Goal: Task Accomplishment & Management: Use online tool/utility

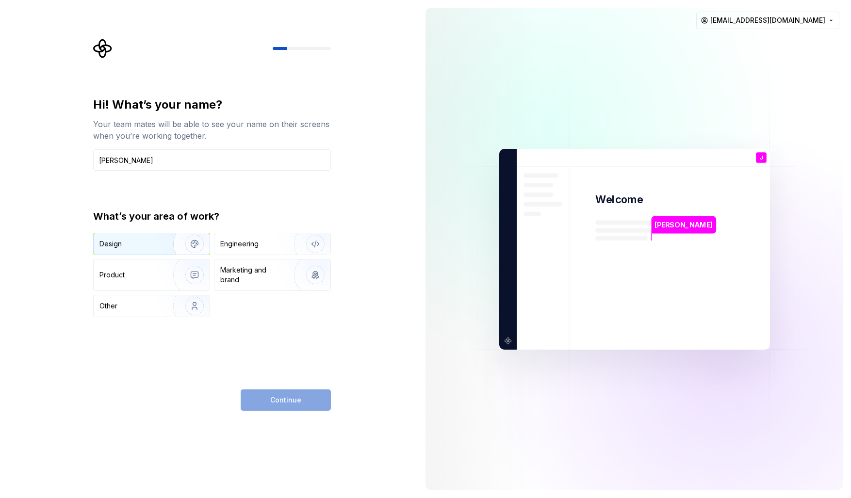
type input "[PERSON_NAME]"
click at [130, 244] on div "Design" at bounding box center [129, 244] width 61 height 10
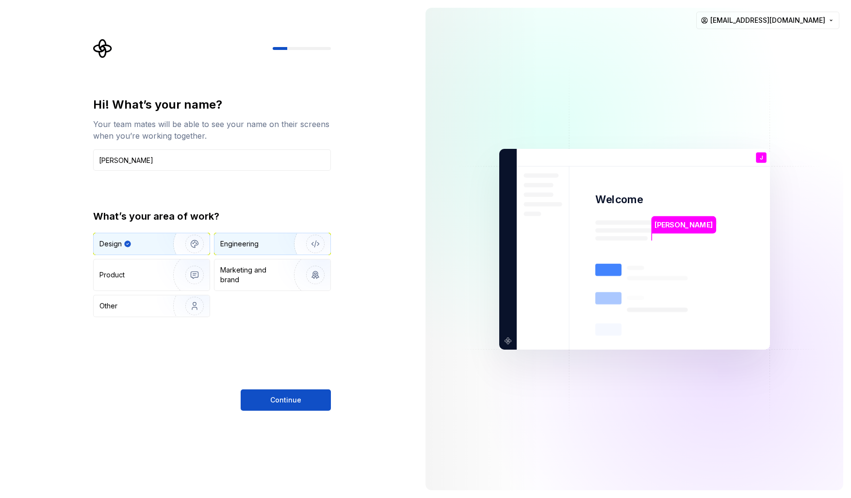
click at [266, 248] on div "Engineering" at bounding box center [258, 244] width 77 height 10
click at [172, 243] on img "button" at bounding box center [188, 243] width 62 height 65
click at [271, 247] on div "Engineering" at bounding box center [258, 244] width 77 height 10
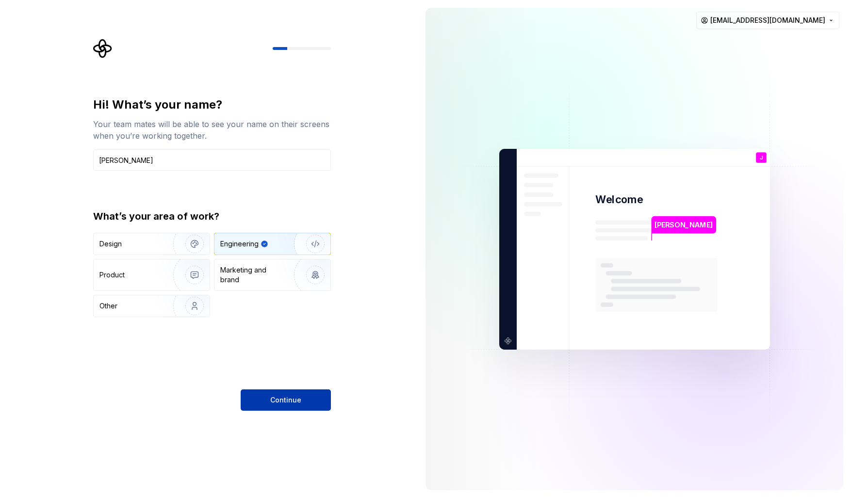
click at [281, 401] on span "Continue" at bounding box center [285, 400] width 31 height 10
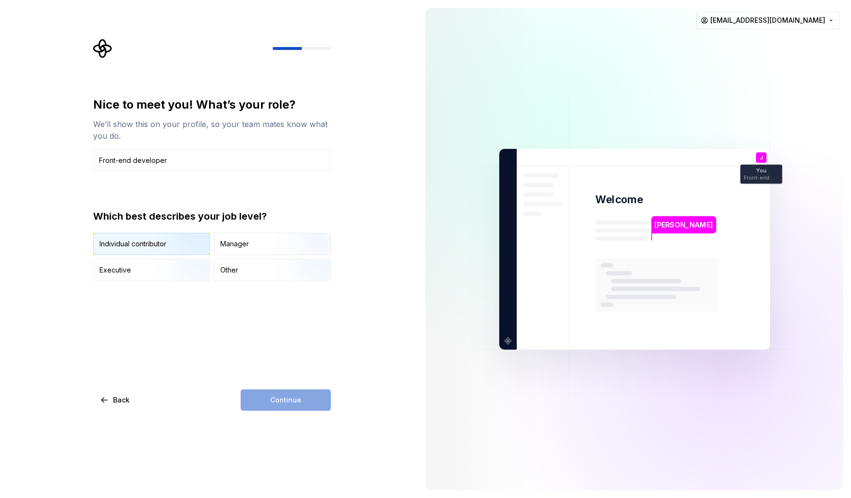
type input "Front-end developer"
click at [157, 246] on img "button" at bounding box center [186, 256] width 62 height 65
click at [285, 400] on span "Continue" at bounding box center [285, 400] width 31 height 10
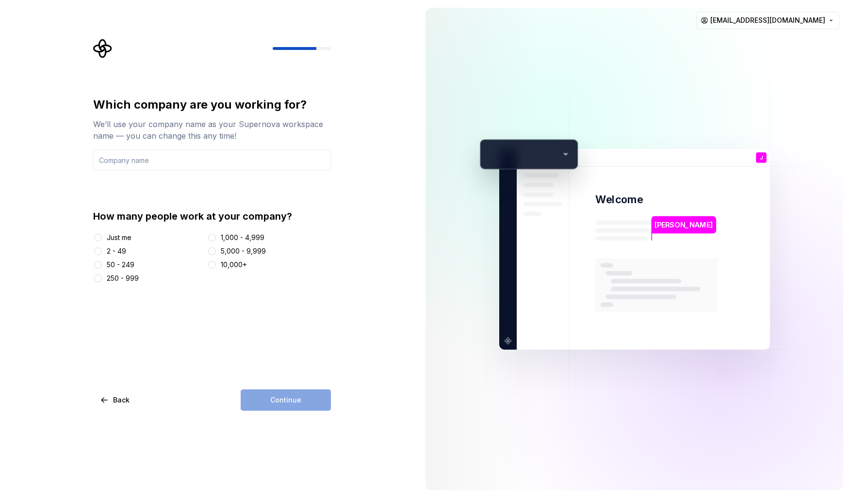
click at [101, 242] on div at bounding box center [98, 238] width 10 height 10
click at [99, 237] on button "Just me" at bounding box center [98, 238] width 8 height 8
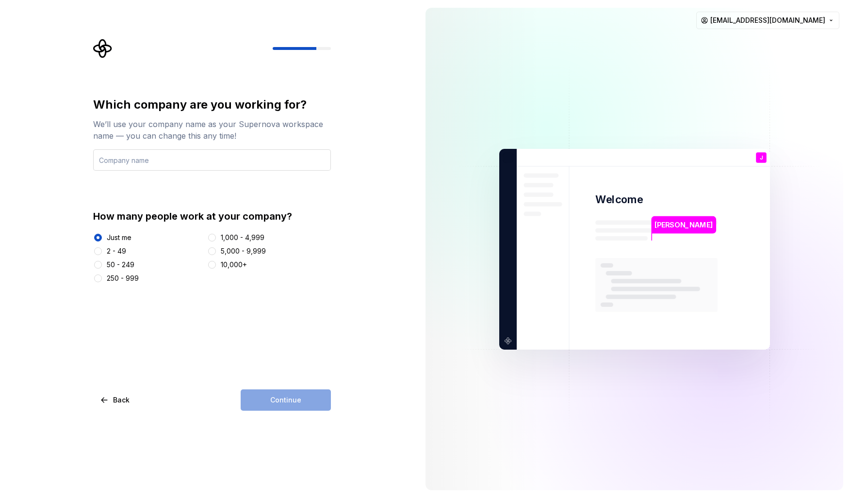
click at [191, 163] on input "text" at bounding box center [212, 159] width 238 height 21
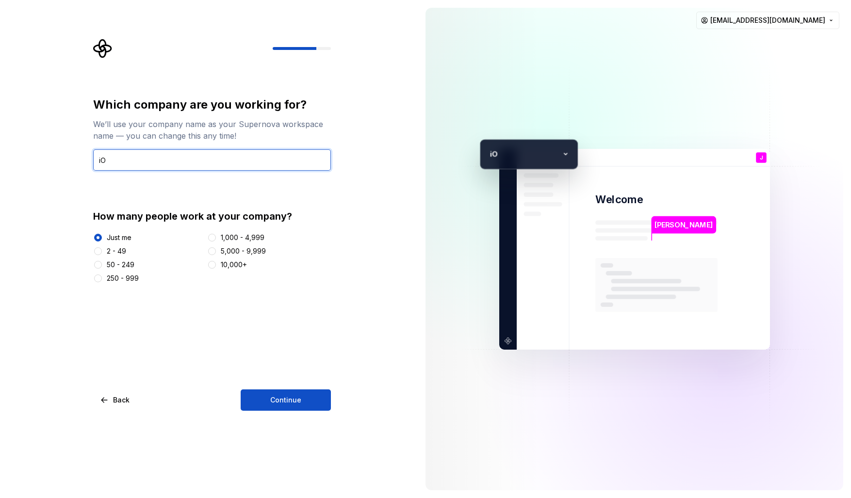
type input "i"
type input "self"
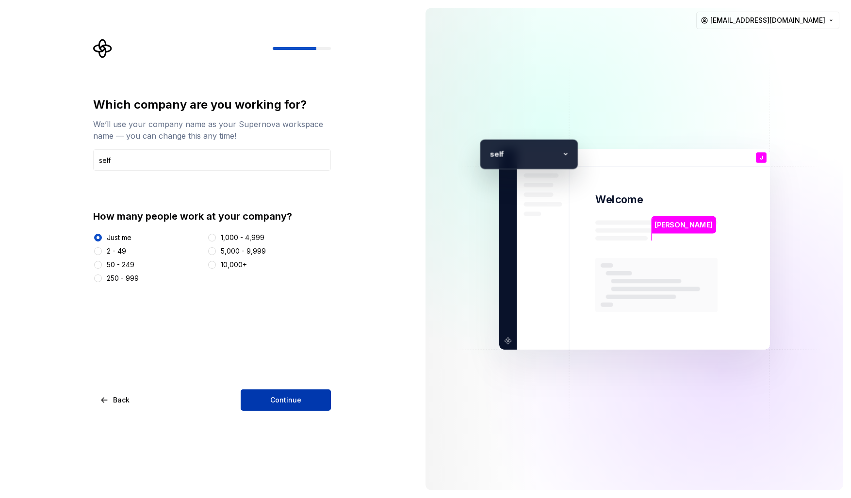
click at [271, 398] on span "Continue" at bounding box center [285, 400] width 31 height 10
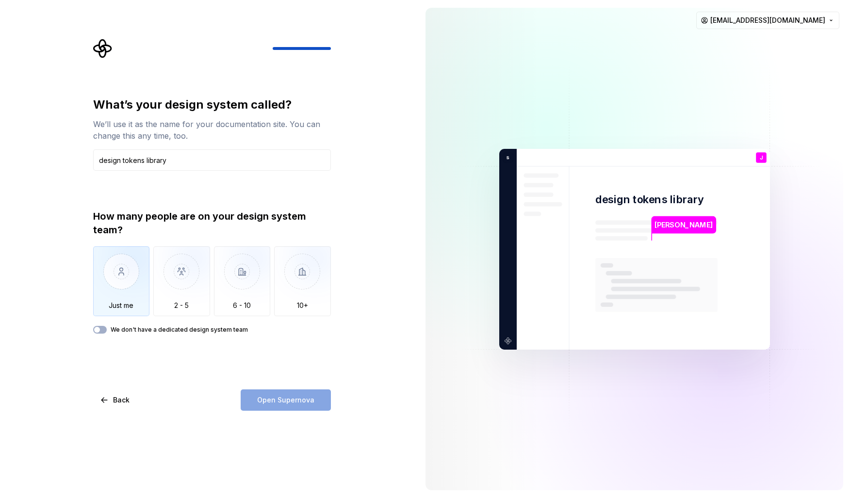
type input "design tokens library"
click at [103, 281] on img "button" at bounding box center [121, 278] width 57 height 65
click at [106, 332] on div "We don't have a dedicated design system team" at bounding box center [212, 330] width 238 height 8
click at [97, 329] on span "button" at bounding box center [97, 330] width 6 height 6
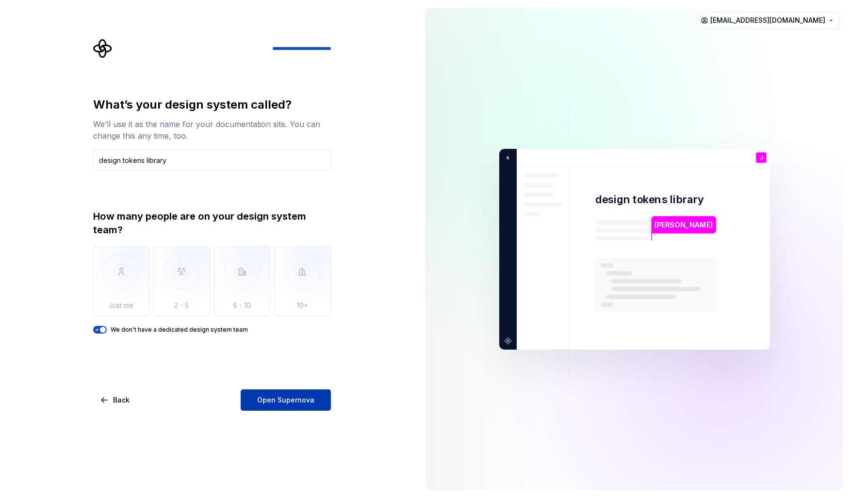
click at [276, 398] on span "Open Supernova" at bounding box center [285, 400] width 57 height 10
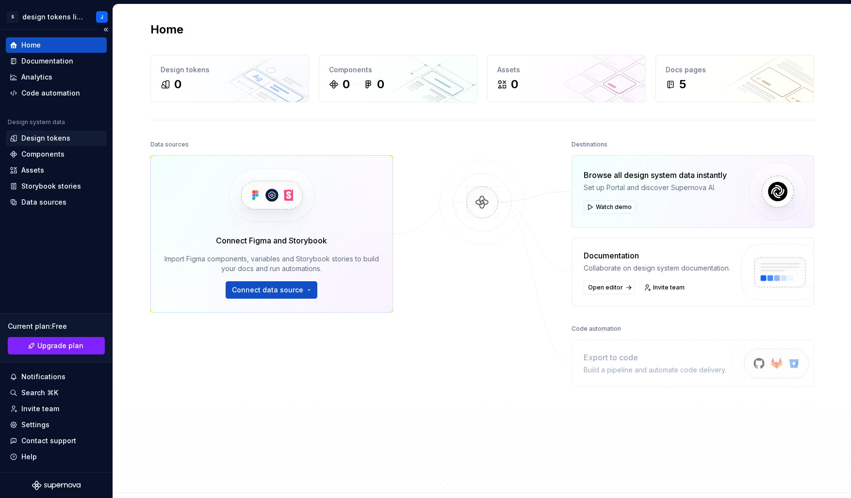
click at [39, 137] on div "Design tokens" at bounding box center [45, 138] width 49 height 10
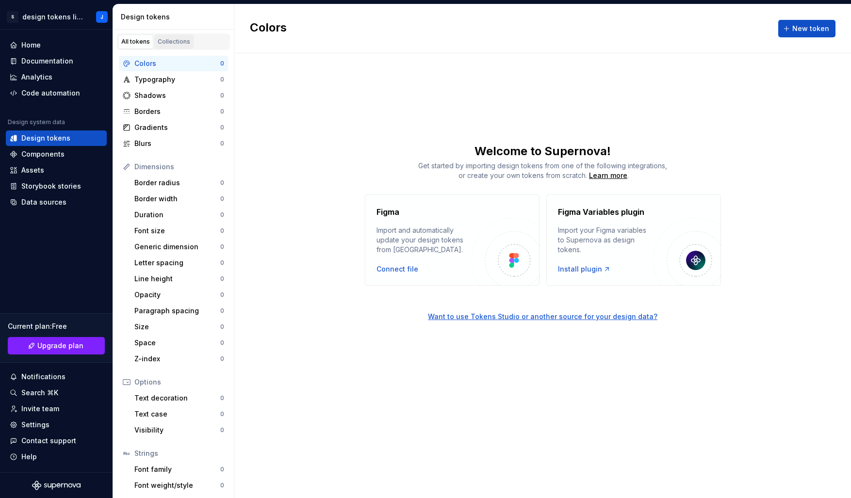
click at [169, 38] on div "Collections" at bounding box center [174, 42] width 32 height 8
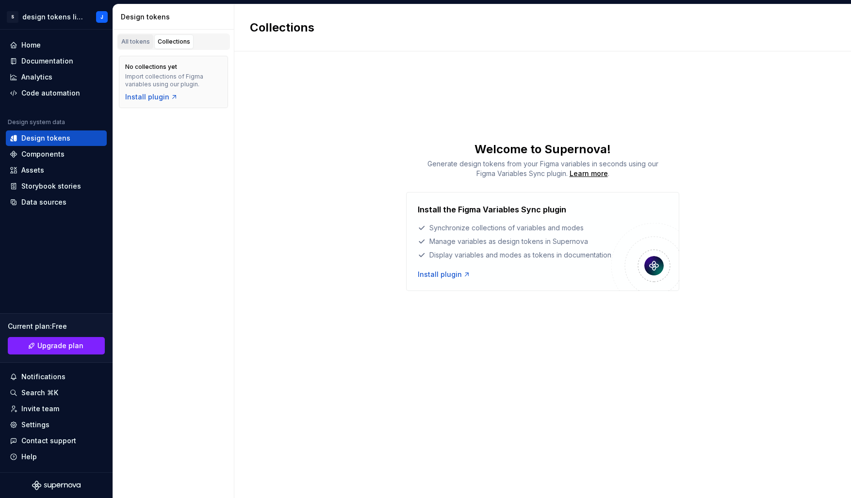
click at [132, 45] on div "All tokens" at bounding box center [135, 42] width 29 height 8
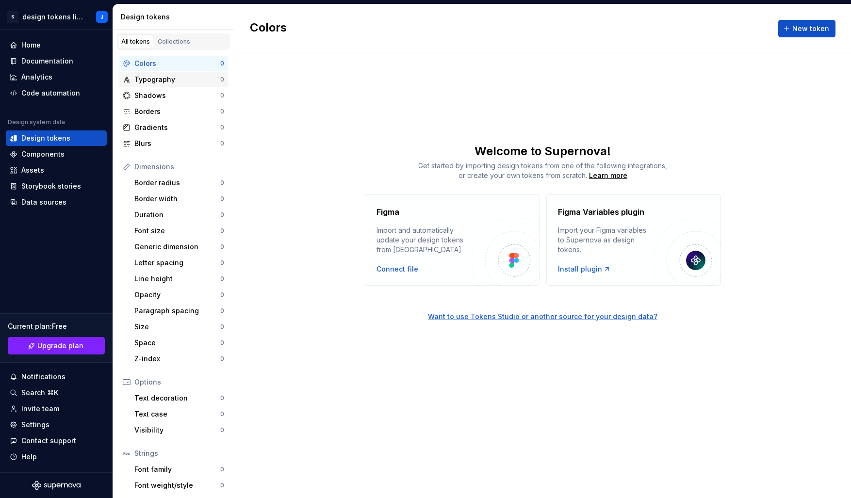
click at [155, 83] on div "Typography" at bounding box center [177, 80] width 86 height 10
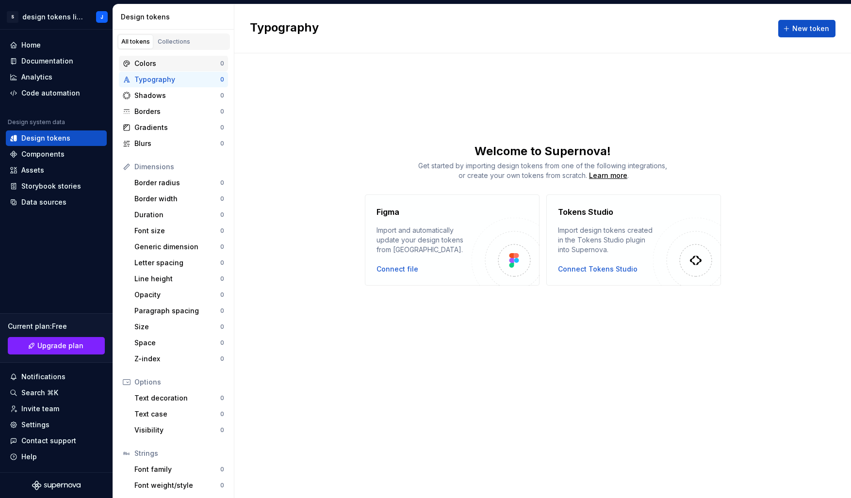
click at [157, 63] on div "Colors" at bounding box center [177, 64] width 86 height 10
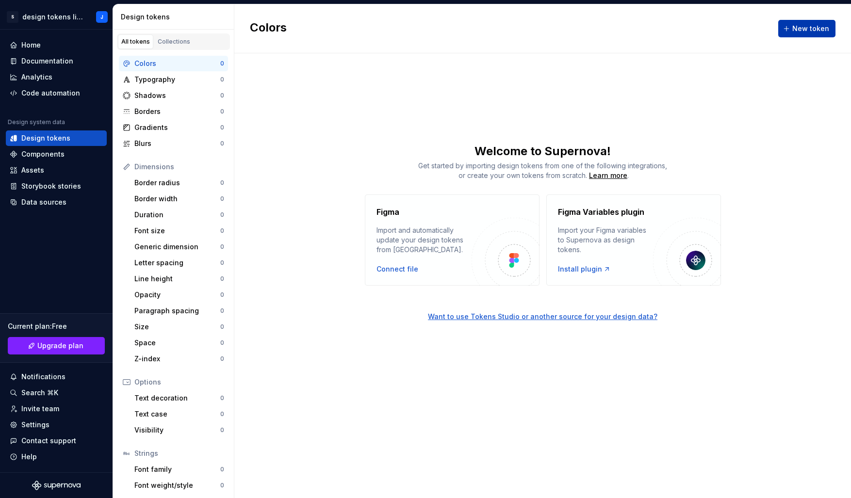
click at [810, 28] on span "New token" at bounding box center [810, 29] width 37 height 10
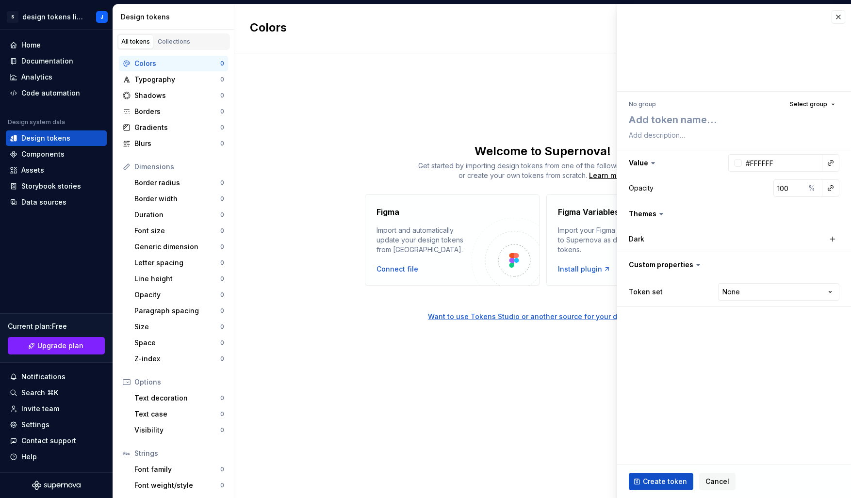
click at [642, 102] on div "No group" at bounding box center [642, 104] width 27 height 8
click at [817, 102] on span "Select group" at bounding box center [808, 104] width 37 height 8
click at [721, 163] on div "Create group" at bounding box center [724, 161] width 45 height 10
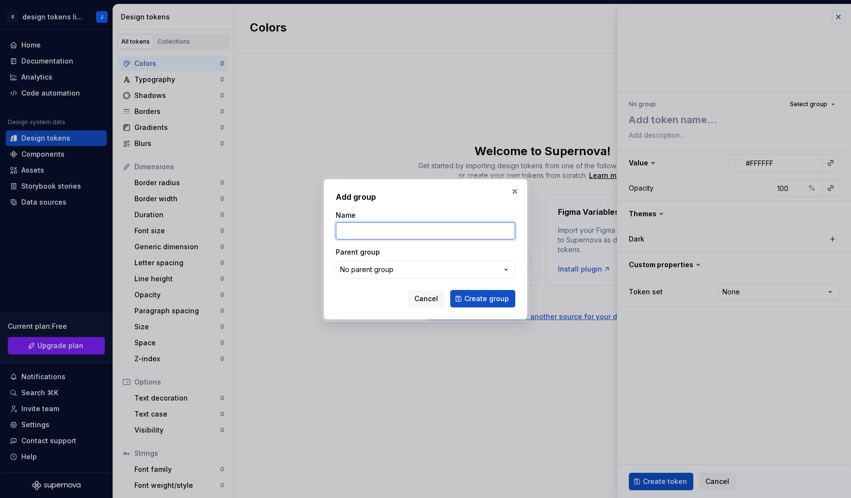
type textarea "*"
click at [379, 266] on div "No parent group" at bounding box center [366, 270] width 53 height 10
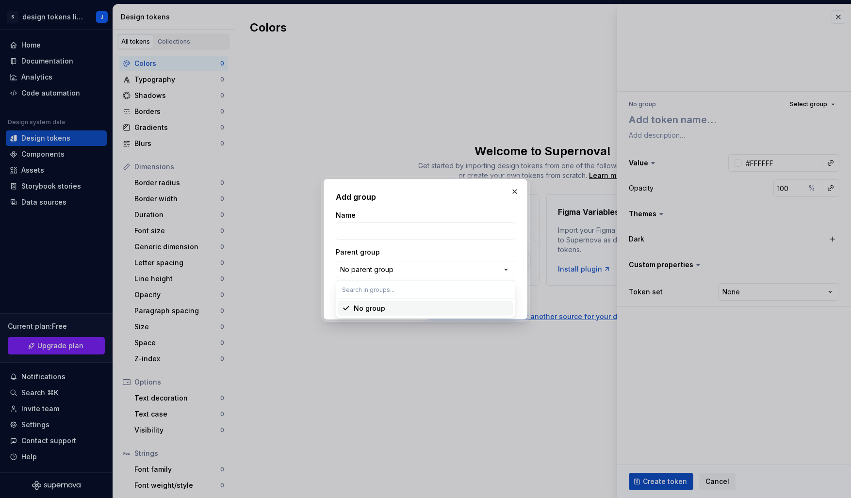
click at [378, 235] on div "Add group Name Parent group No parent group Cancel Create group" at bounding box center [425, 249] width 851 height 498
click at [366, 234] on input "Name" at bounding box center [425, 230] width 179 height 17
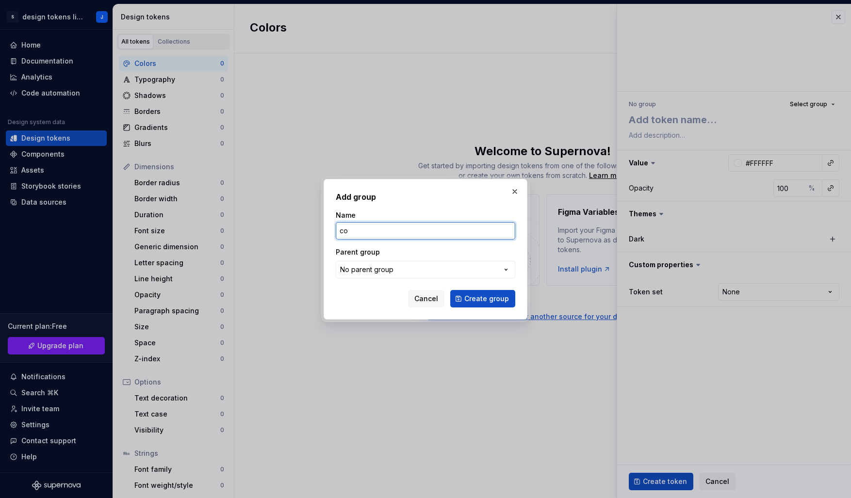
type input "c"
type input "primitive"
click at [480, 299] on span "Create group" at bounding box center [486, 299] width 45 height 10
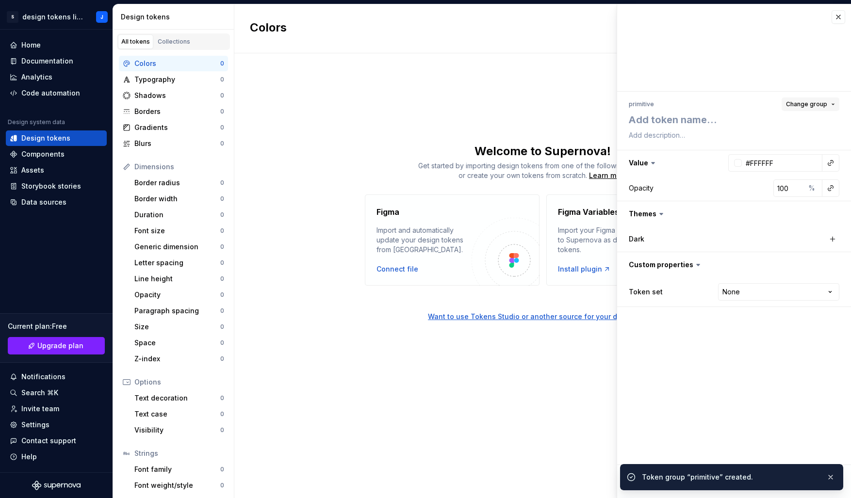
click at [833, 107] on button "Change group" at bounding box center [810, 104] width 58 height 14
click at [725, 182] on div "Create group" at bounding box center [724, 181] width 45 height 10
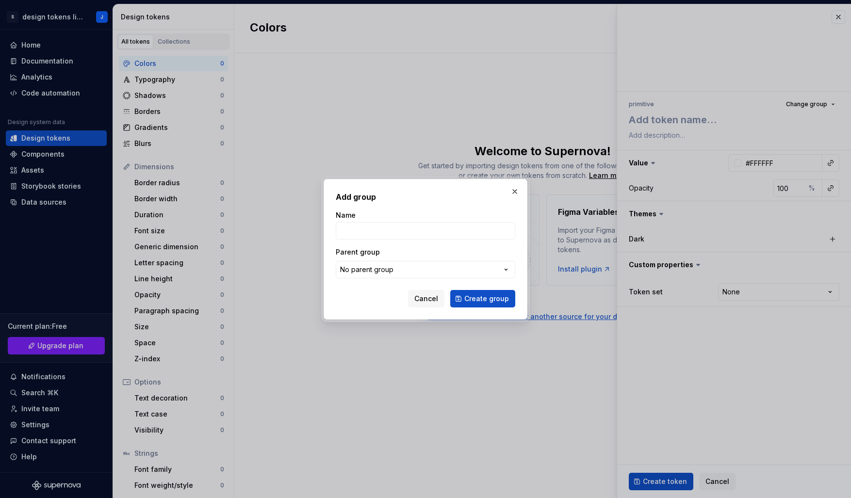
type textarea "*"
click at [365, 273] on div "No parent group" at bounding box center [366, 270] width 53 height 10
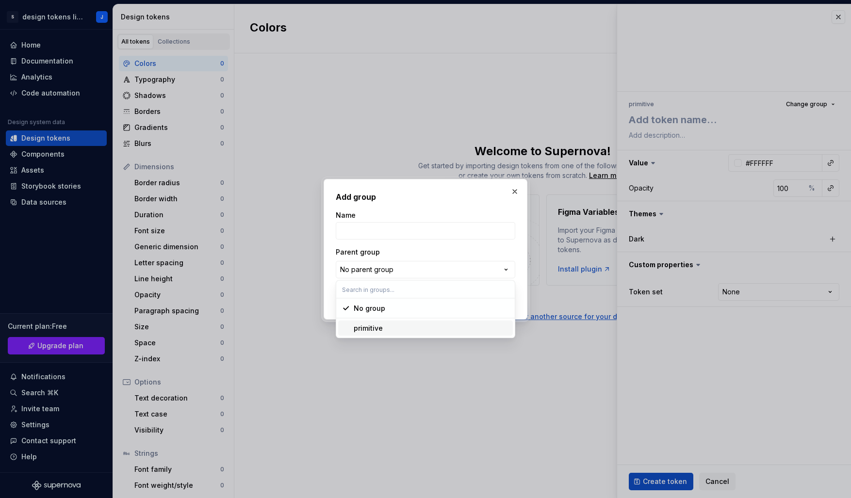
click at [365, 330] on div "primitive" at bounding box center [368, 329] width 29 height 10
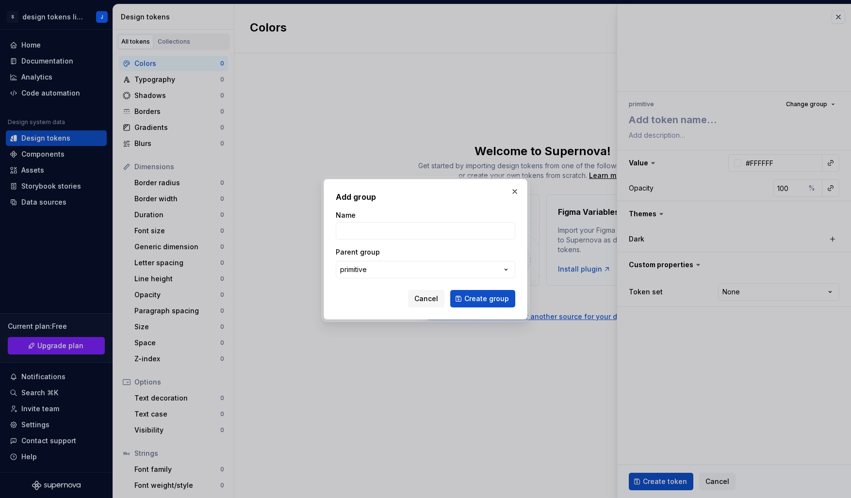
click at [368, 240] on div "Name Parent group primitive" at bounding box center [425, 245] width 179 height 68
click at [358, 228] on input "Name" at bounding box center [425, 230] width 179 height 17
type input "core"
click at [489, 296] on span "Create group" at bounding box center [486, 299] width 45 height 10
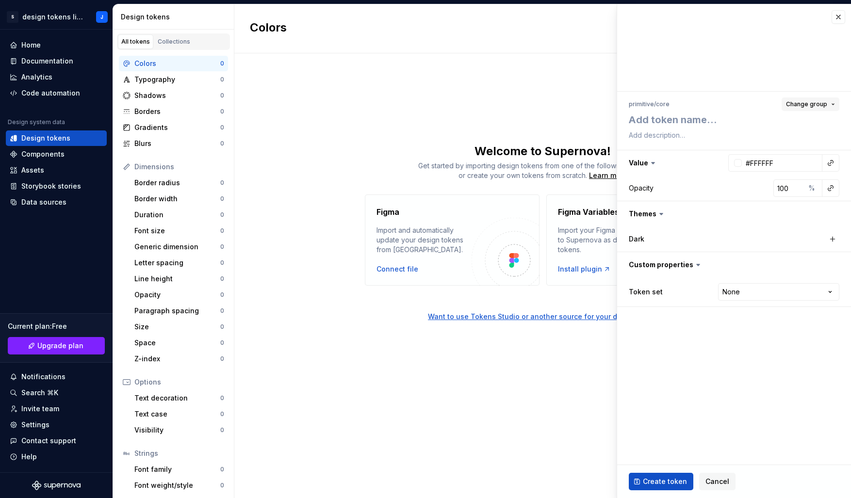
click at [826, 103] on span "Change group" at bounding box center [806, 104] width 41 height 8
click at [714, 199] on div "Create group" at bounding box center [724, 197] width 45 height 10
type textarea "*"
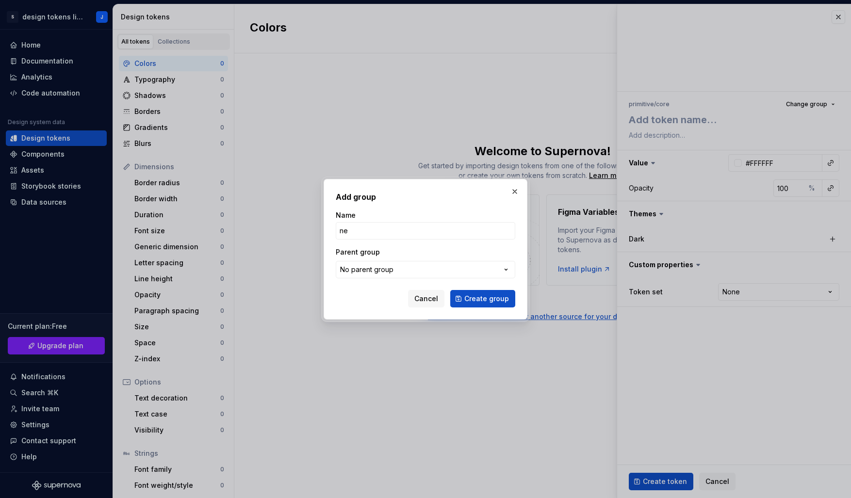
type input "n"
type input "color"
click at [405, 273] on button "No parent group" at bounding box center [425, 269] width 179 height 17
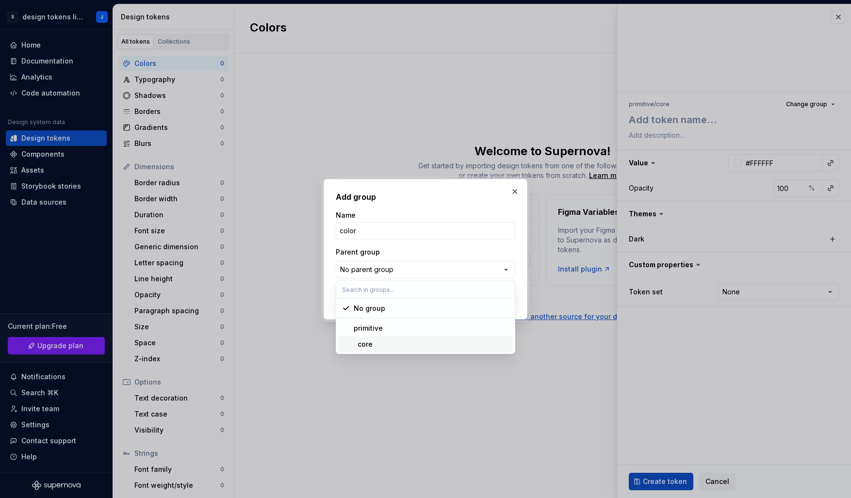
click at [362, 343] on div "core" at bounding box center [363, 345] width 19 height 10
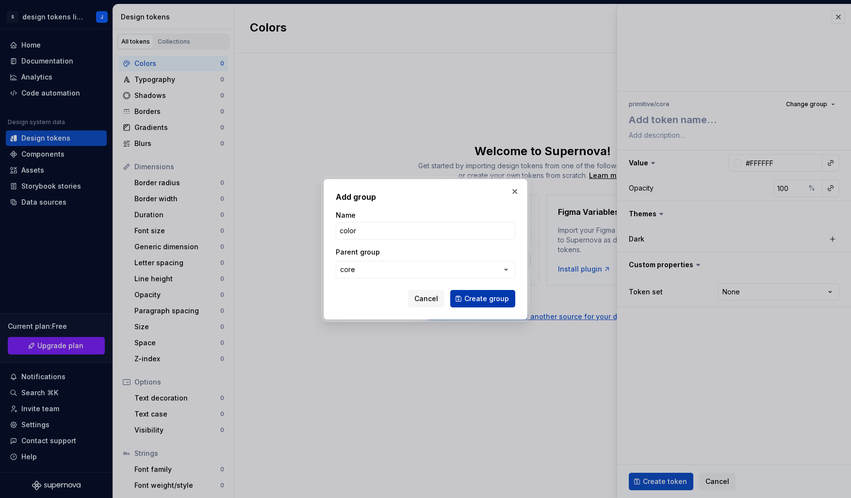
click at [489, 302] on span "Create group" at bounding box center [486, 299] width 45 height 10
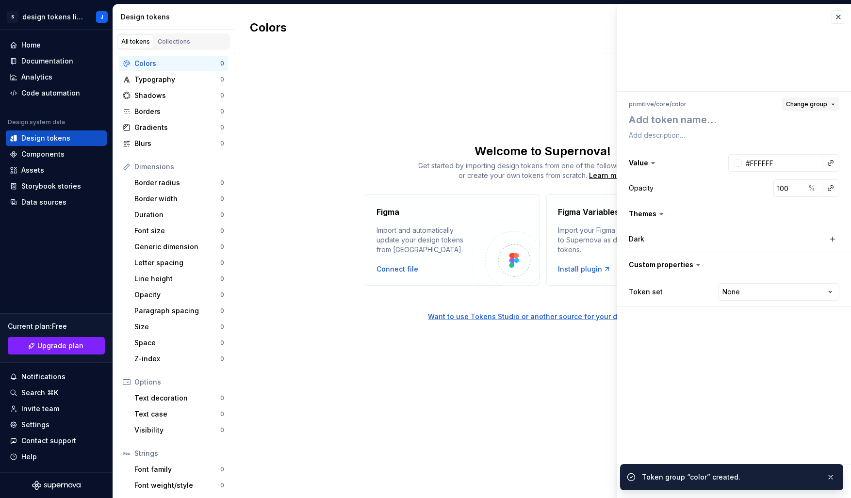
click at [824, 101] on span "Change group" at bounding box center [806, 104] width 41 height 8
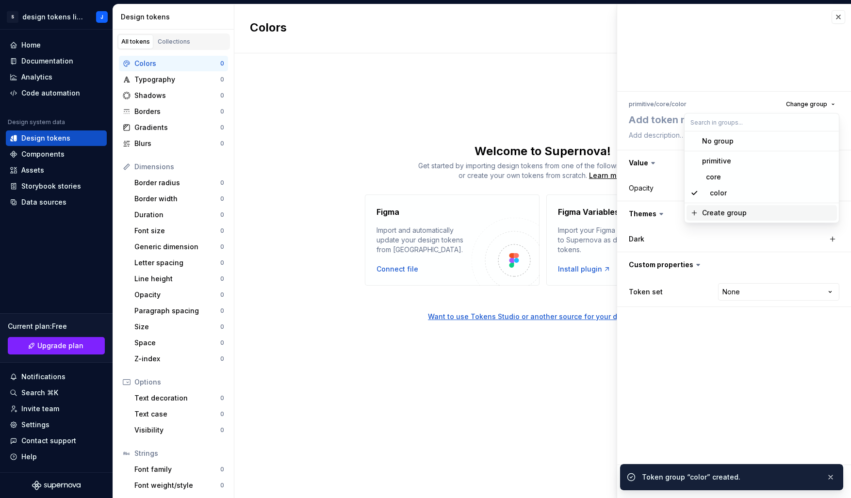
click at [719, 216] on div "Create group" at bounding box center [724, 213] width 45 height 10
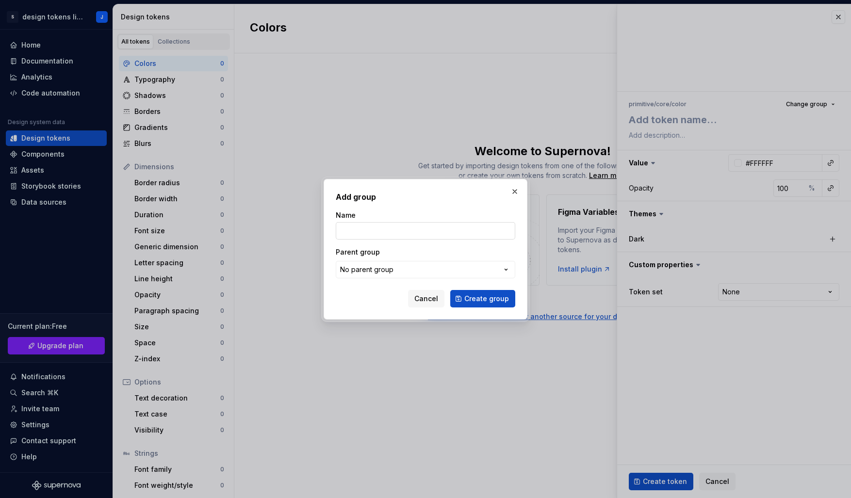
type textarea "*"
type input "neutral"
click at [405, 266] on button "No parent group" at bounding box center [425, 269] width 179 height 17
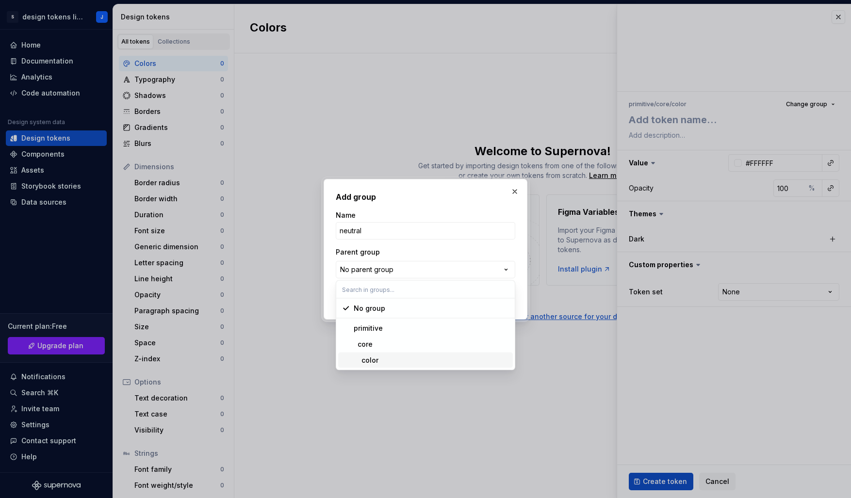
click at [377, 363] on div "color" at bounding box center [366, 361] width 25 height 10
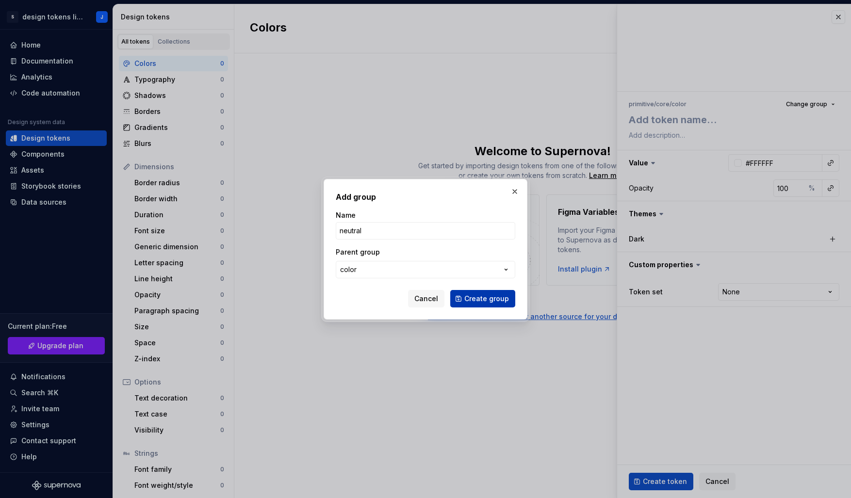
click at [491, 297] on span "Create group" at bounding box center [486, 299] width 45 height 10
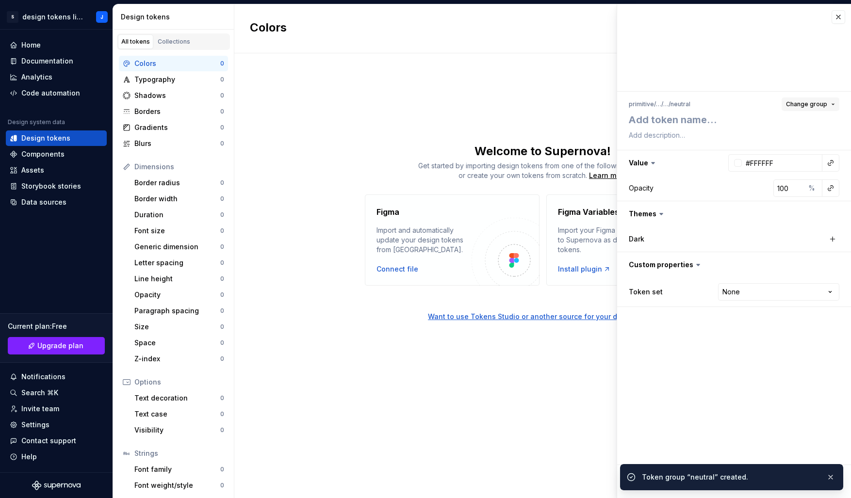
click at [814, 102] on span "Change group" at bounding box center [806, 104] width 41 height 8
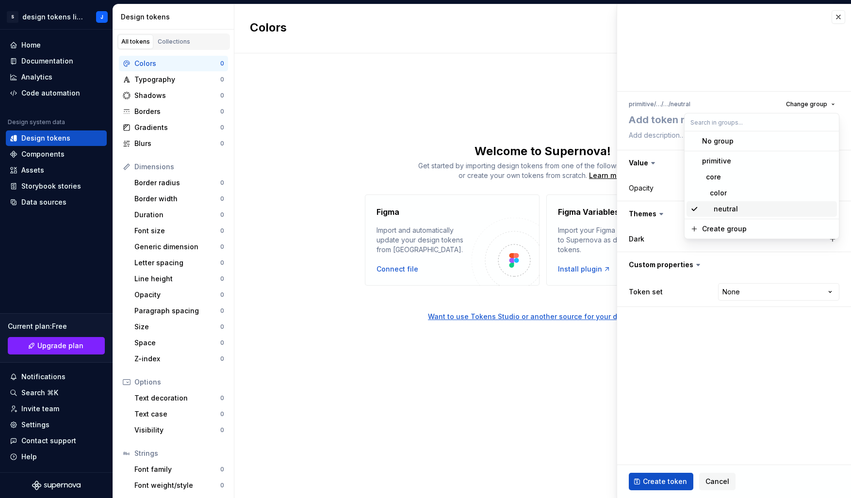
type textarea "*"
click at [677, 408] on fieldset "primitive / … / … / neutral Change group Value #FFFFFF Opacity 100 % Themes Dar…" at bounding box center [734, 251] width 234 height 494
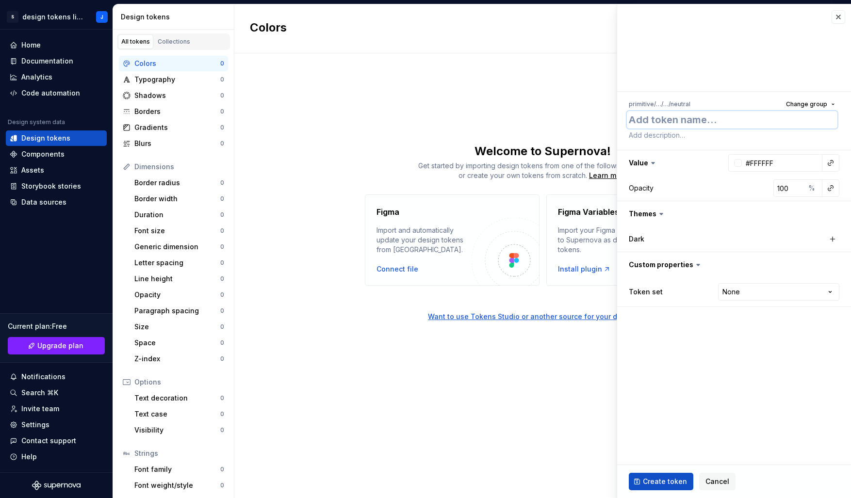
click at [660, 121] on textarea at bounding box center [732, 119] width 211 height 17
type textarea "5"
type textarea "*"
type textarea "50"
type textarea "*"
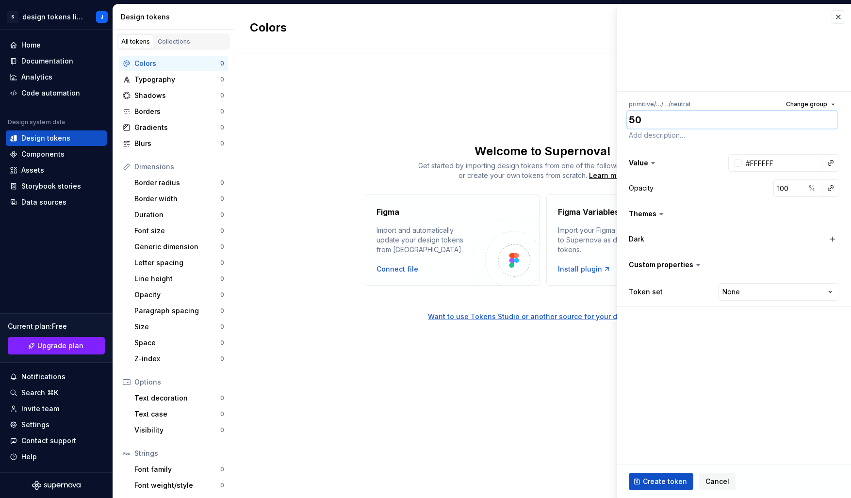
type textarea "500"
type textarea "*"
type textarea "500"
click at [780, 295] on html "S design tokens library J Home Documentation Analytics Code automation Design s…" at bounding box center [425, 249] width 851 height 498
select select "**********"
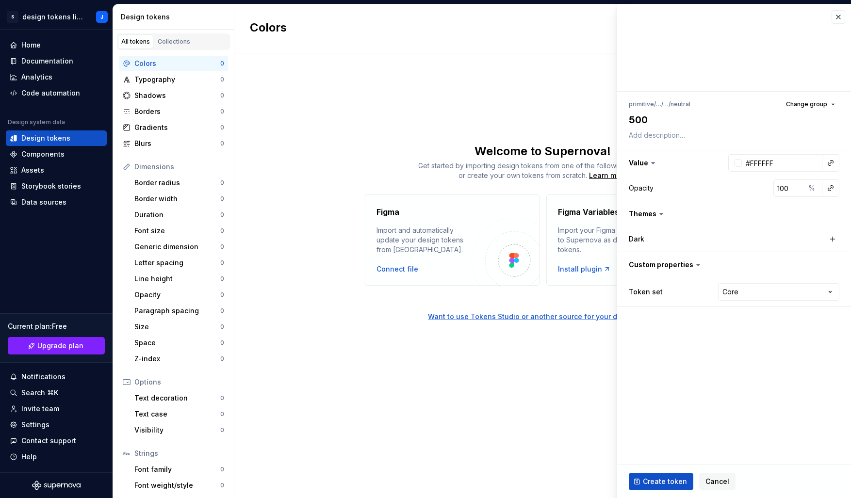
click at [693, 262] on icon at bounding box center [698, 265] width 10 height 10
click at [697, 265] on icon at bounding box center [698, 264] width 3 height 1
click at [658, 265] on button "button" at bounding box center [734, 264] width 234 height 25
click at [657, 213] on icon at bounding box center [661, 214] width 10 height 10
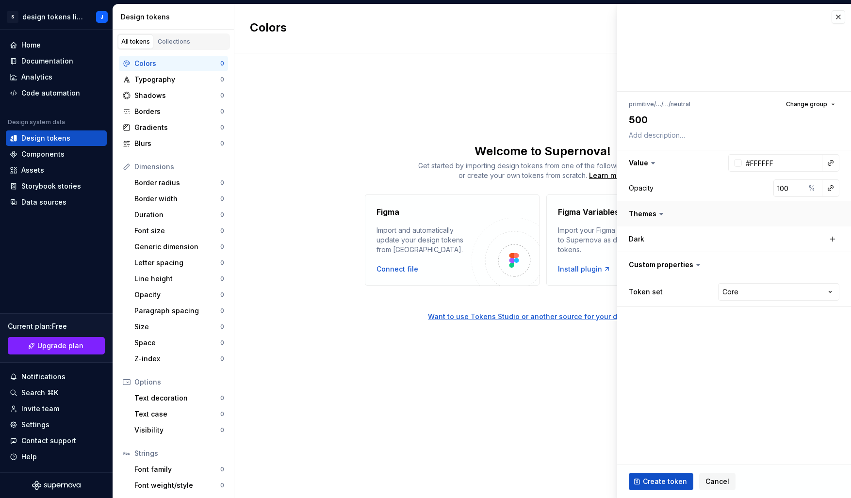
click at [647, 213] on button "button" at bounding box center [734, 213] width 234 height 25
click at [638, 243] on label "Dark" at bounding box center [637, 239] width 16 height 10
click at [766, 162] on input "#FFFFFF" at bounding box center [782, 162] width 81 height 17
click at [738, 288] on html "S design tokens library J Home Documentation Analytics Code automation Design s…" at bounding box center [425, 249] width 851 height 498
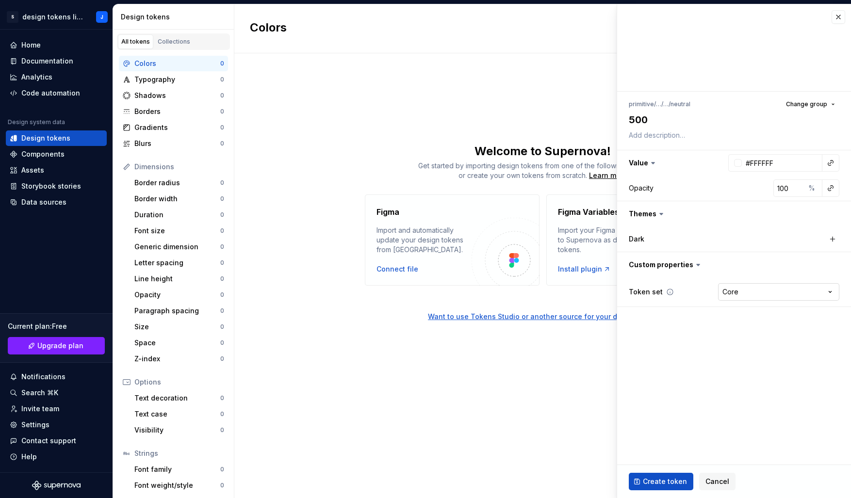
type textarea "*"
click at [621, 368] on html "S design tokens library J Home Documentation Analytics Code automation Design s…" at bounding box center [425, 249] width 851 height 498
click at [737, 160] on div at bounding box center [738, 163] width 8 height 8
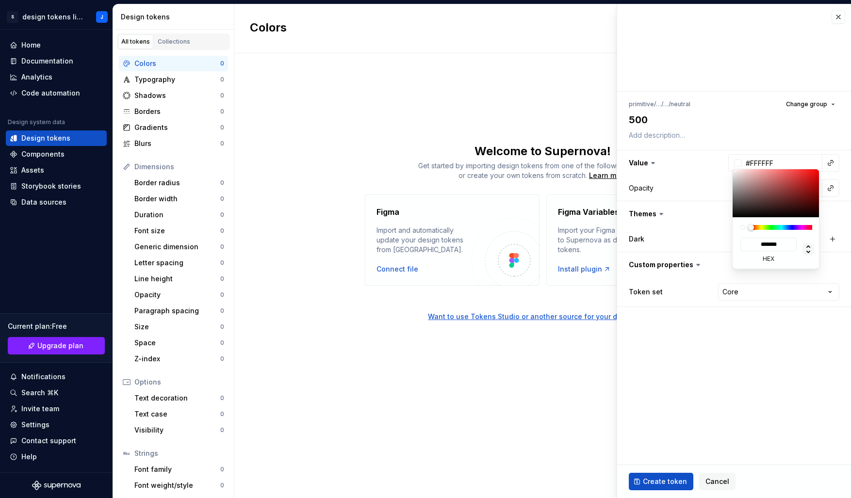
click at [808, 246] on icon at bounding box center [808, 249] width 4 height 8
type input "***"
type input "#816565"
type input "***"
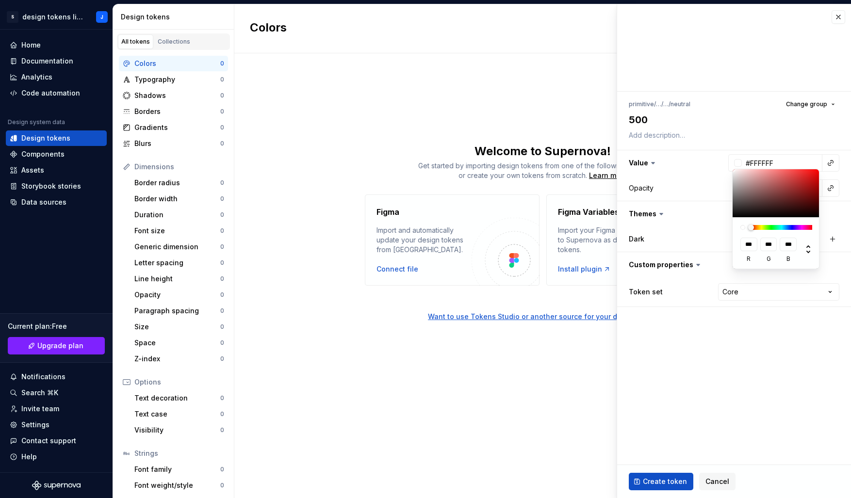
type input "***"
type input "#818181"
type input "***"
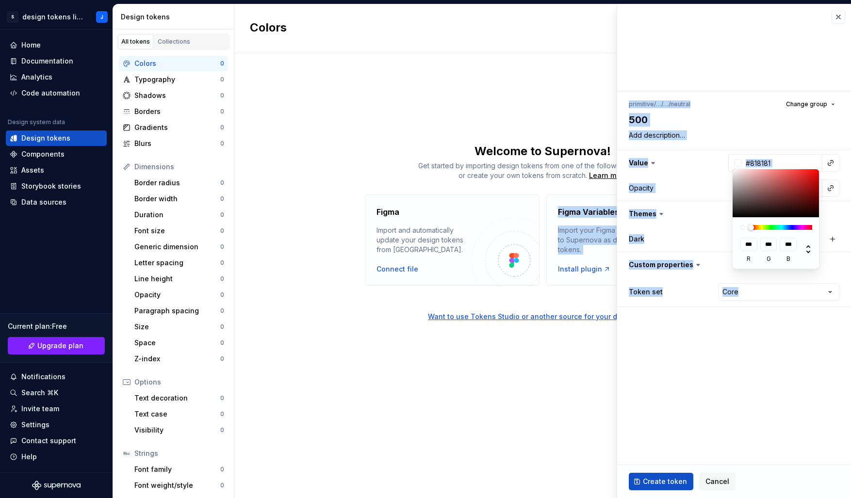
type input "#6C6C6C"
type input "***"
type input "#6A6A6A"
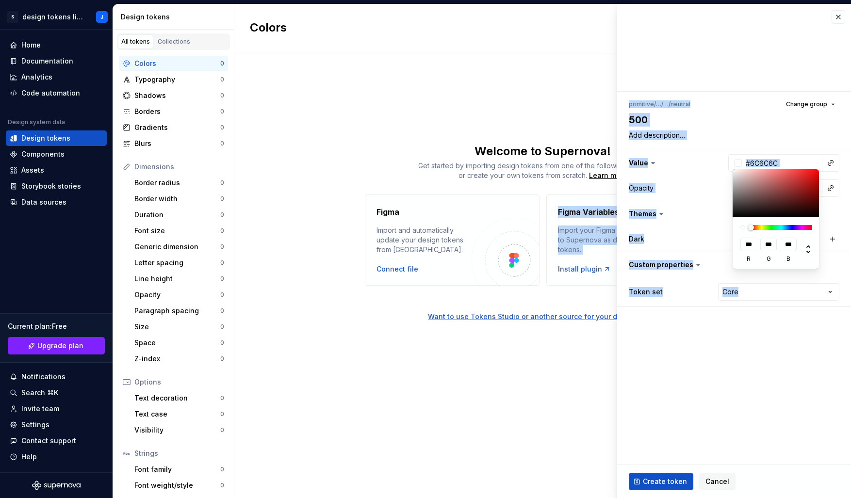
type input "***"
type input "#646464"
type input "***"
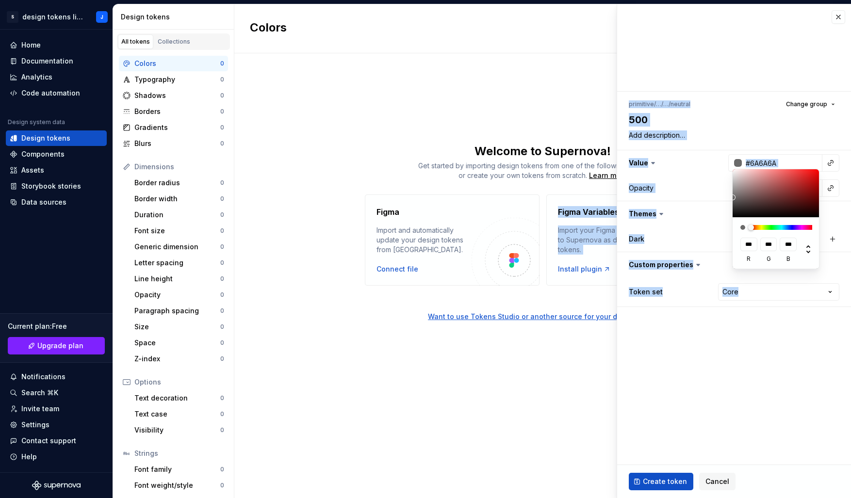
type input "***"
type input "#6A6A6A"
type input "***"
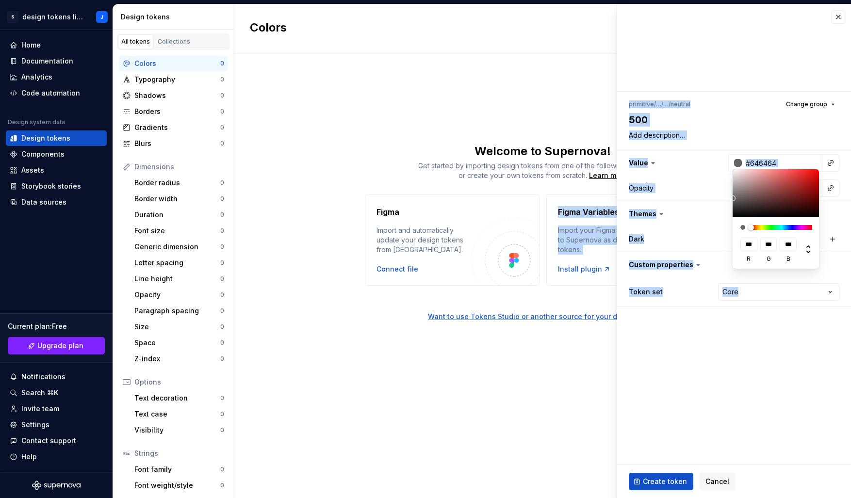
type input "***"
type input "#838383"
type input "***"
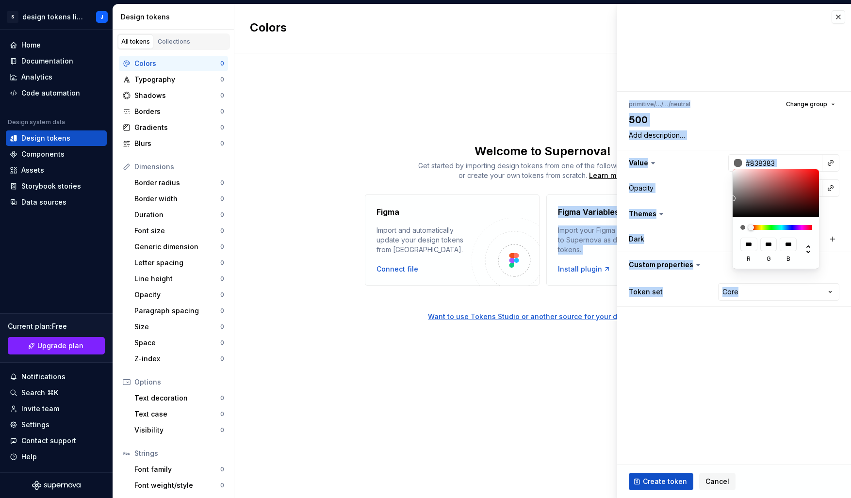
type input "#9B9B9B"
type input "***"
type input "#9D9D9D"
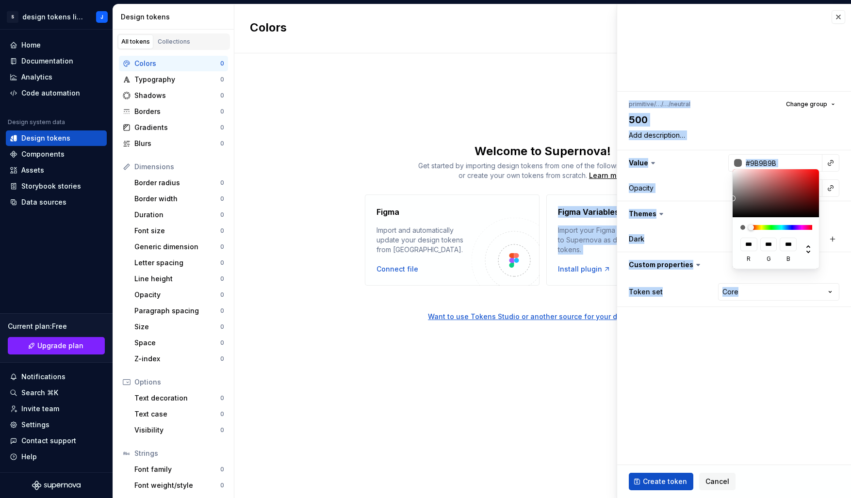
type input "***"
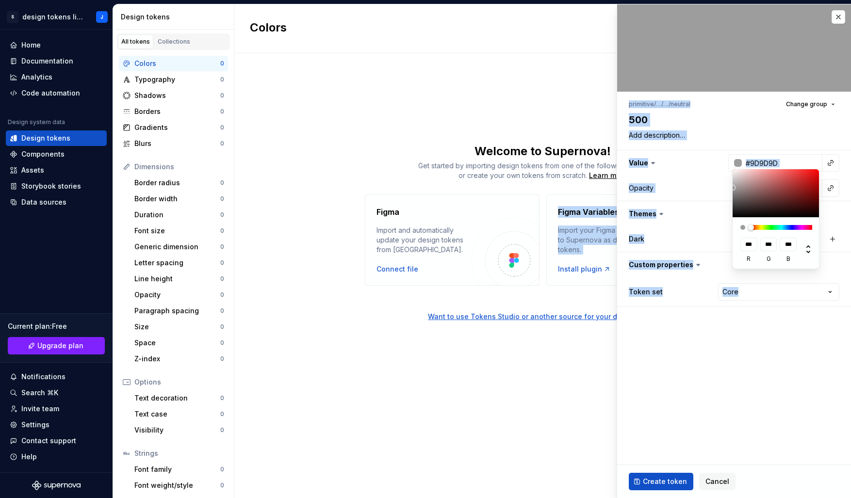
drag, startPoint x: 751, startPoint y: 193, endPoint x: 698, endPoint y: 188, distance: 53.6
click at [698, 188] on html "S design tokens library J Home Documentation Analytics Code automation Design s…" at bounding box center [425, 249] width 851 height 498
click at [716, 352] on html "S design tokens library J Home Documentation Analytics Code automation Design s…" at bounding box center [425, 249] width 851 height 498
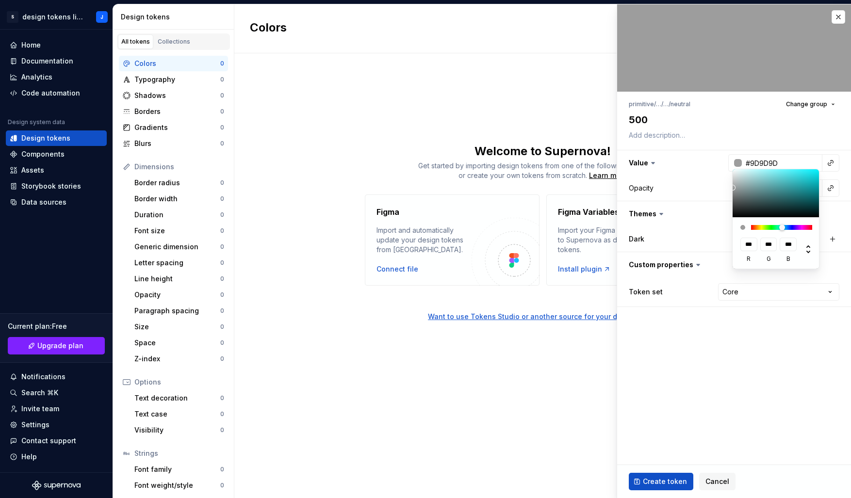
type textarea "*"
drag, startPoint x: 772, startPoint y: 226, endPoint x: 783, endPoint y: 228, distance: 11.1
click at [783, 228] on div at bounding box center [781, 227] width 61 height 5
click at [810, 252] on icon at bounding box center [808, 249] width 12 height 12
type input "***"
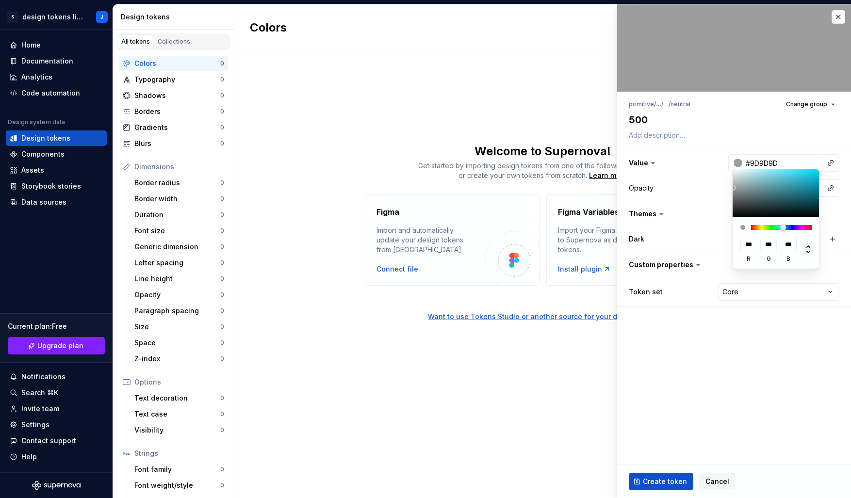
type input "**"
type input "***"
click at [808, 252] on icon at bounding box center [808, 249] width 4 height 8
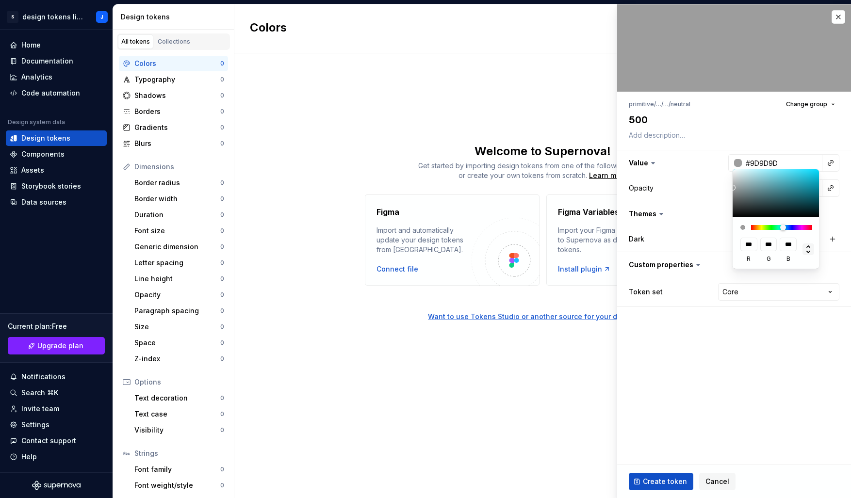
type input "***"
type input "**"
type input "***"
click at [768, 247] on input "**" at bounding box center [768, 245] width 17 height 14
type input "#9C9E9E"
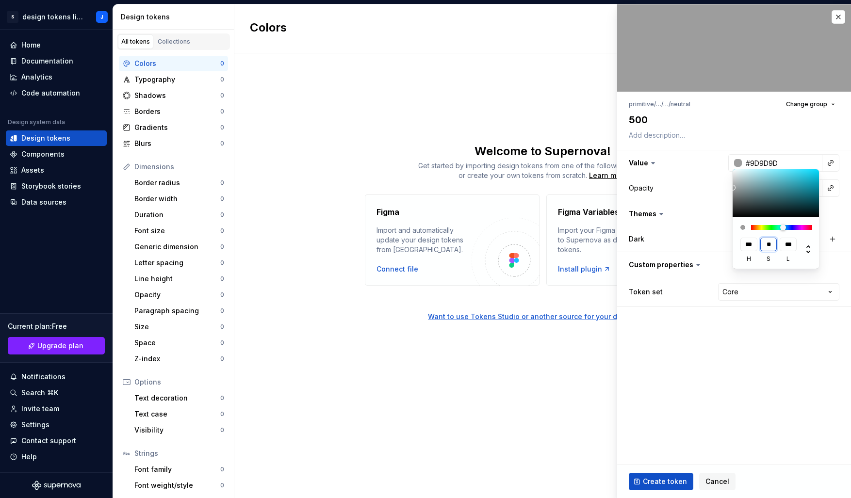
type input "***"
type input "*"
type textarea "*"
type input "#9B9F9F"
type input "*"
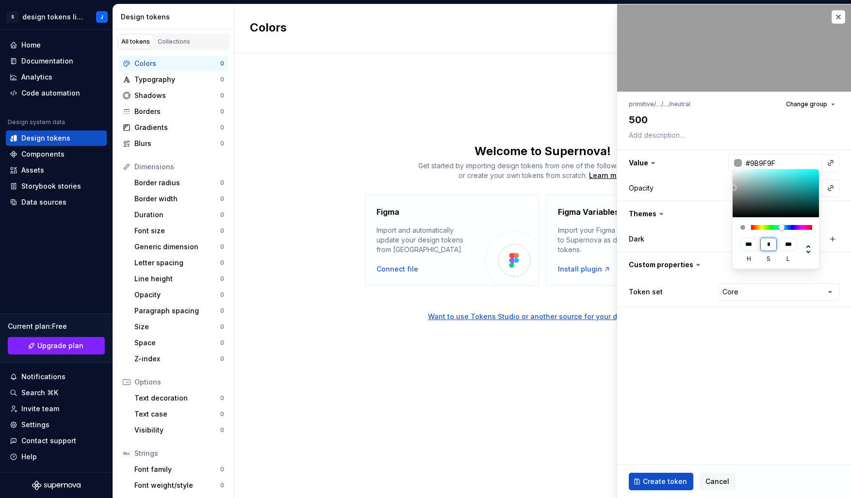
type input "#9AA0A0"
type input "*"
type input "#99A1A1"
type input "*"
type input "#98A2A2"
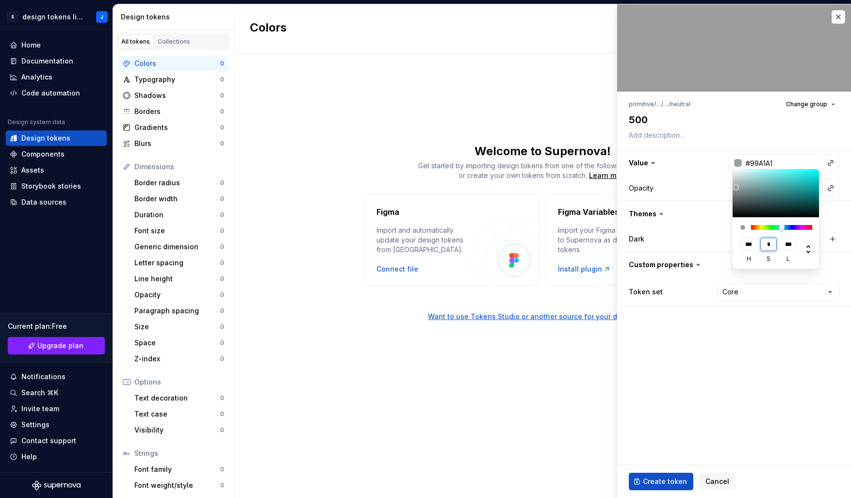
type input "*"
type input "#97A3A3"
type input "*"
type textarea "*"
type input "#98A2A2"
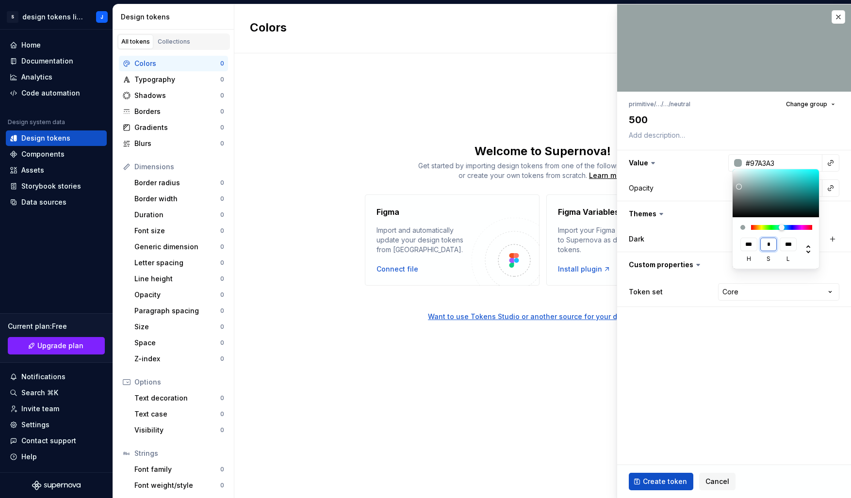
type input "*"
type textarea "*"
click at [790, 245] on input "***" at bounding box center [787, 245] width 17 height 14
type input "**"
type input "#96A1A1"
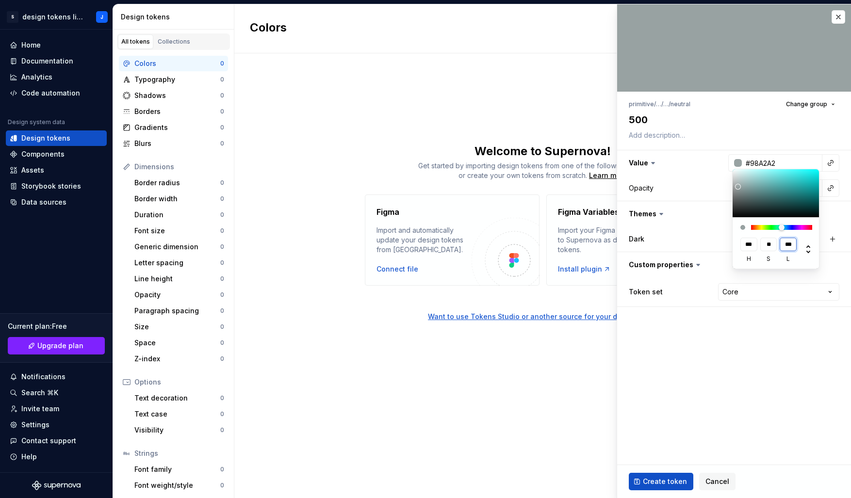
type input "**"
type textarea "*"
type input "#939F9F"
type input "**"
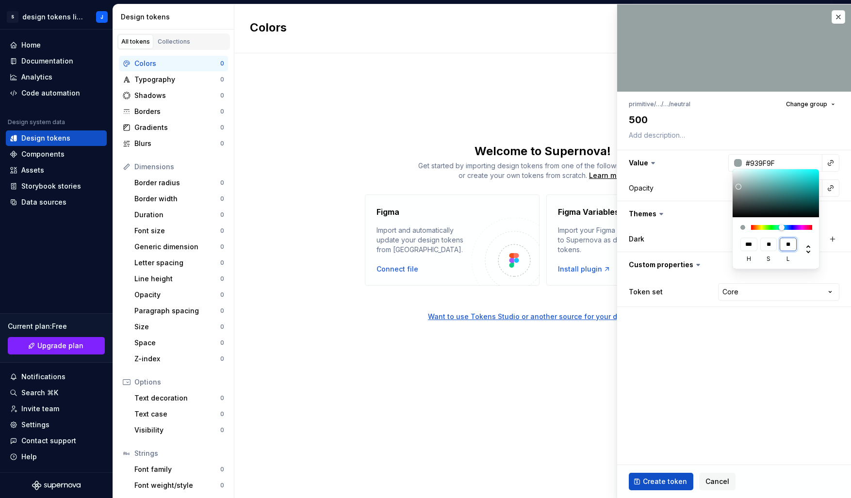
type input "#909D9D"
type input "**"
type input "#8D9B9B"
type input "**"
type textarea "*"
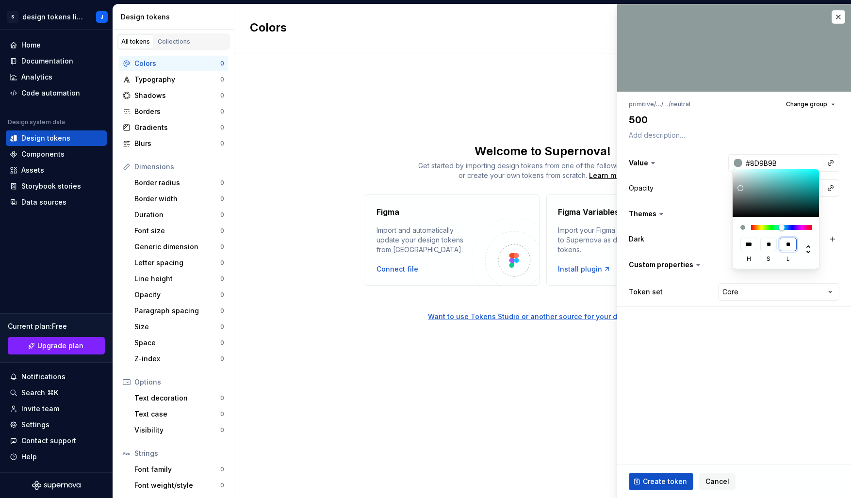
type input "#8A9999"
type input "**"
type textarea "*"
type input "#879696"
type input "**"
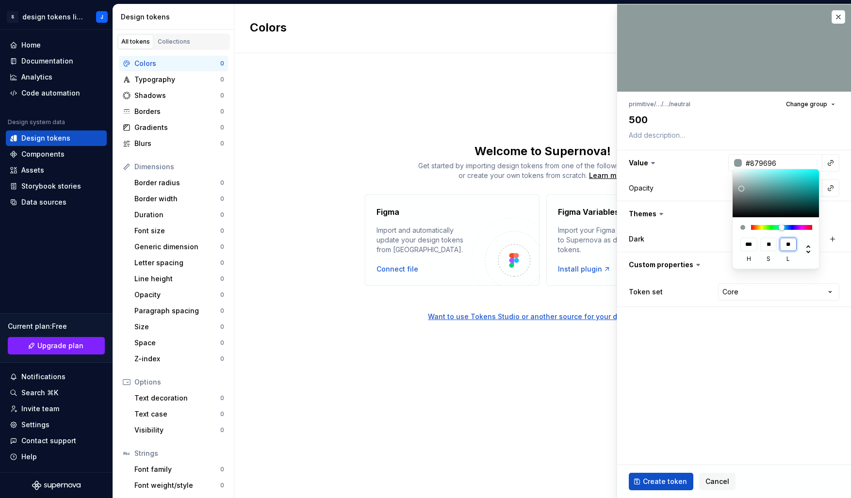
type textarea "*"
type input "#859494"
type input "**"
type textarea "*"
type input "#829191"
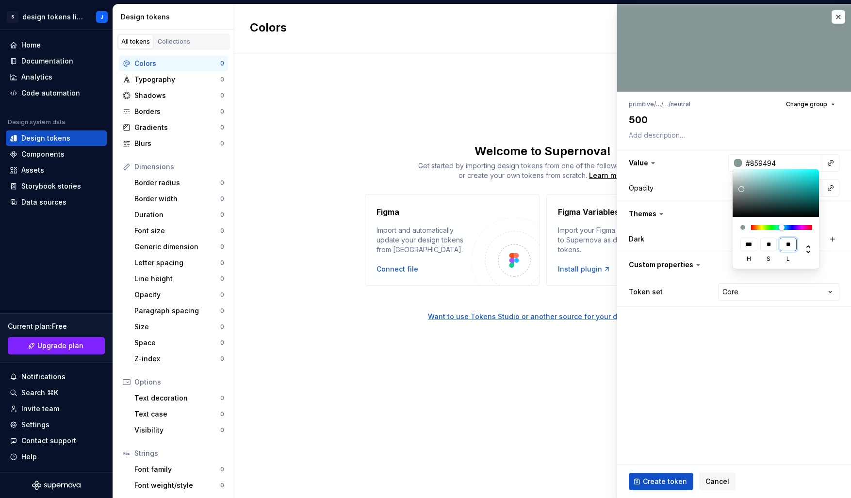
type input "**"
type textarea "*"
type input "#808F8F"
type input "**"
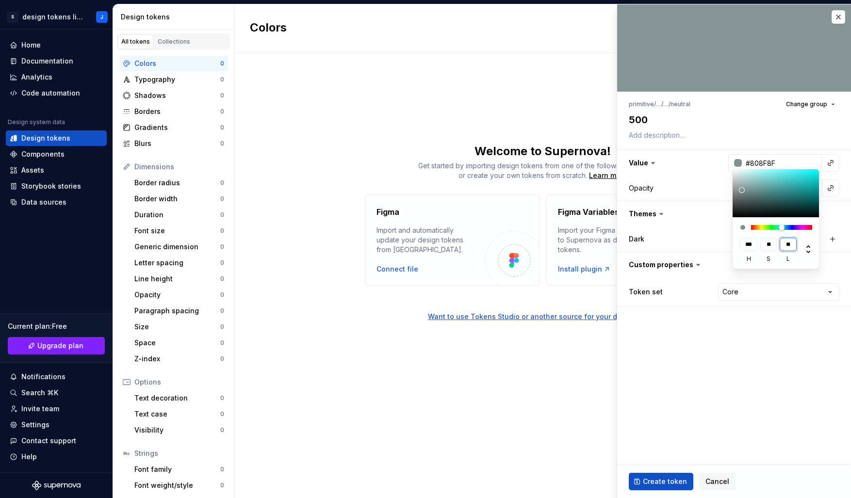
type textarea "*"
type input "#7D8C8C"
type input "**"
type textarea "*"
type input "#7A8A8A"
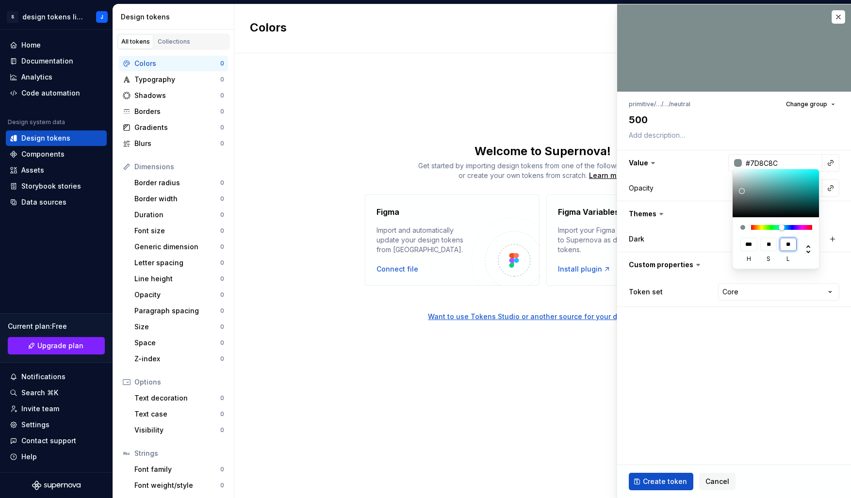
type input "**"
type textarea "*"
type input "#778888"
type input "**"
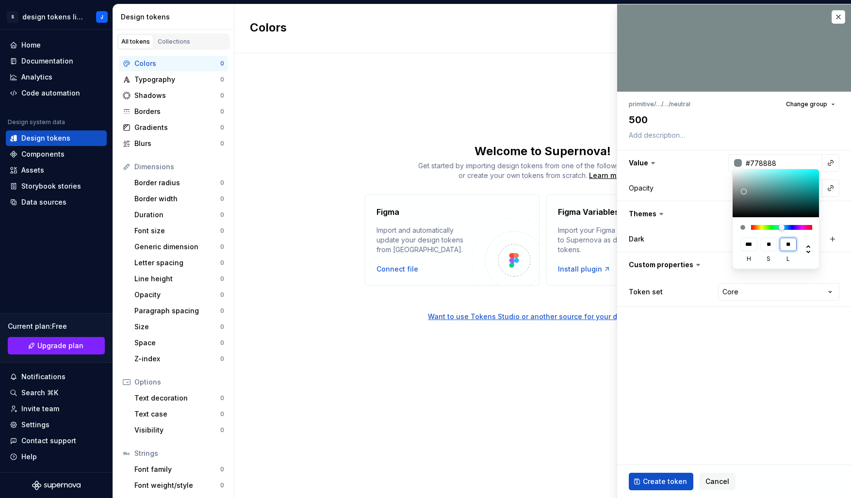
type textarea "*"
click at [767, 243] on input "**" at bounding box center [768, 245] width 17 height 14
type input "***"
type input "#788787"
type input "*"
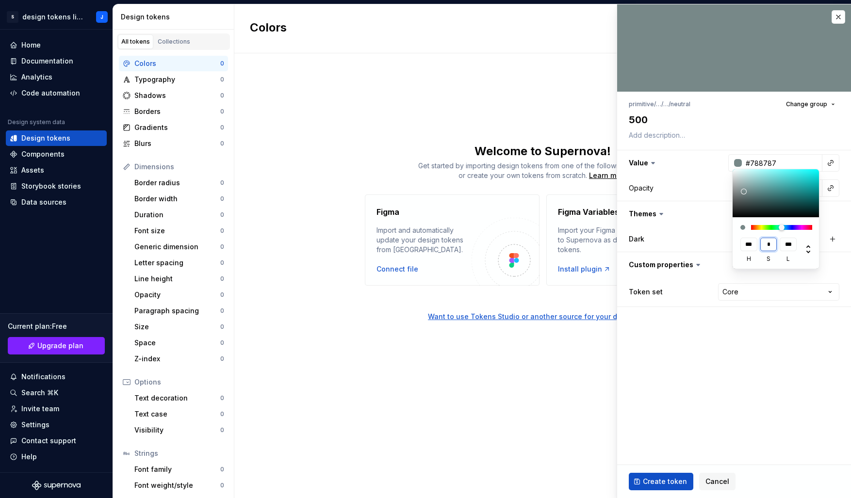
type textarea "*"
type input "#798686"
type input "*"
type textarea "*"
type input "#7A8585"
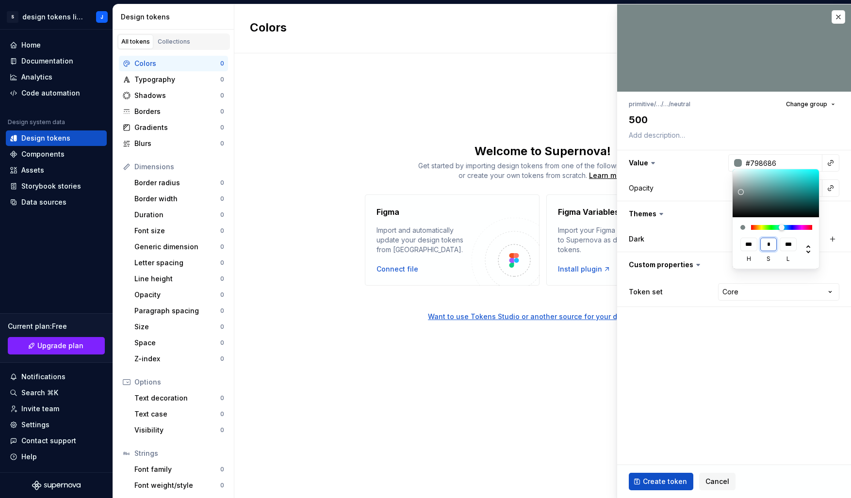
type input "*"
type textarea "*"
type input "#7C8383"
type input "*"
type textarea "*"
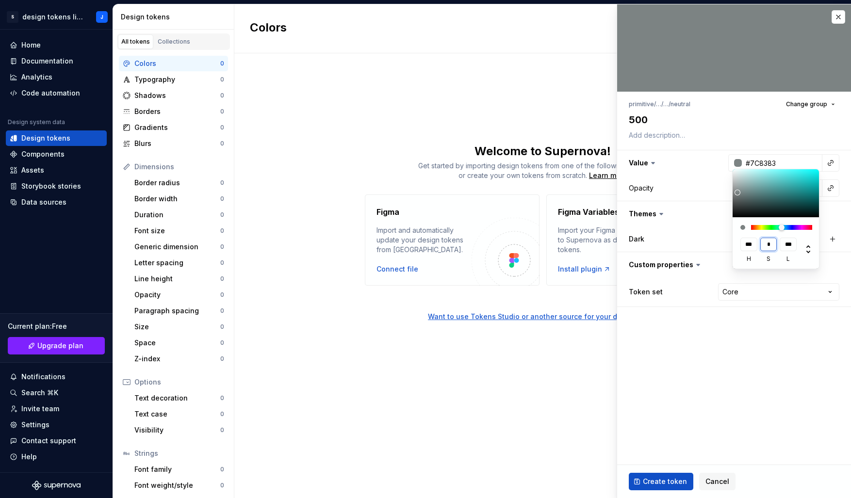
type input "#7D8282"
type input "*"
type textarea "*"
type input "#7E8181"
type input "*"
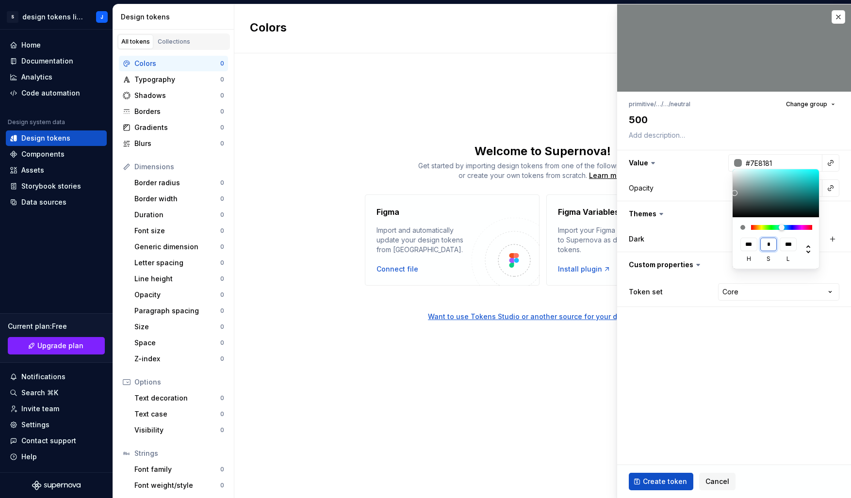
type textarea "*"
click at [732, 392] on html "S design tokens library J Home Documentation Analytics Code automation Design s…" at bounding box center [425, 249] width 851 height 498
type input "**"
click at [776, 360] on html "S design tokens library J Home Documentation Analytics Code automation Design s…" at bounding box center [425, 249] width 851 height 498
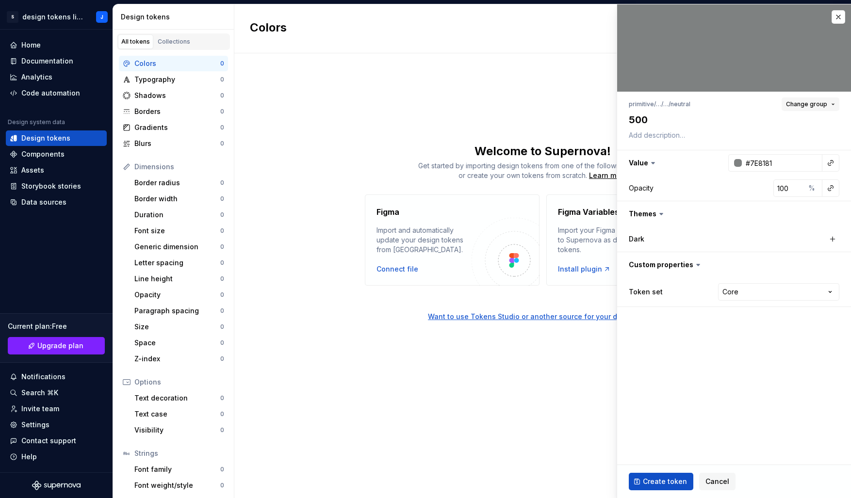
click at [818, 106] on span "Change group" at bounding box center [806, 104] width 41 height 8
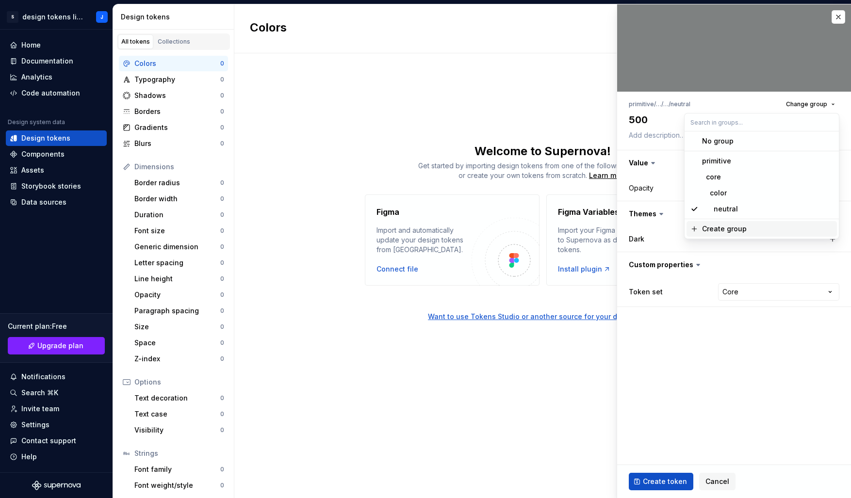
click at [715, 233] on div "Create group" at bounding box center [724, 229] width 45 height 10
type textarea "*"
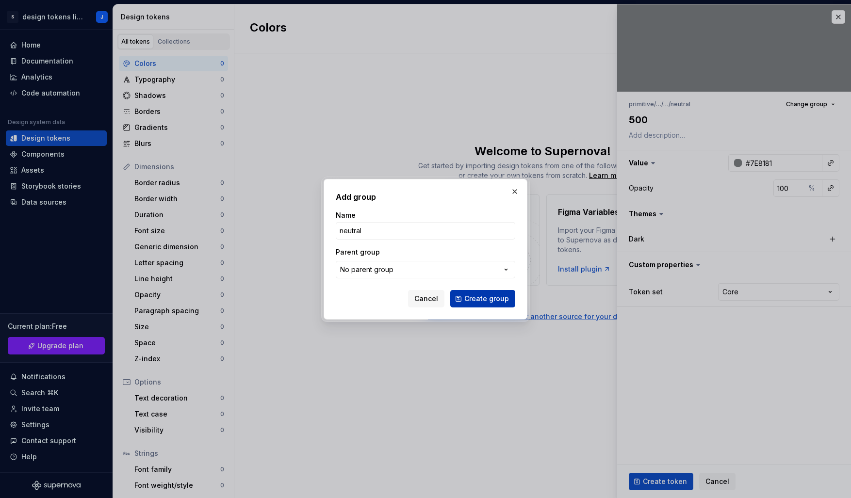
type input "neutral"
click at [502, 301] on span "Create group" at bounding box center [486, 299] width 45 height 10
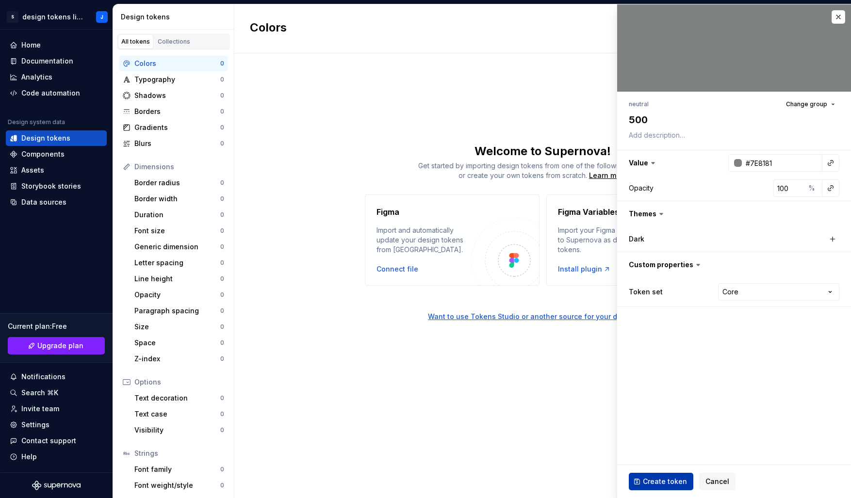
click at [667, 484] on span "Create token" at bounding box center [665, 482] width 44 height 10
type textarea "*"
type input "#FFFFFF"
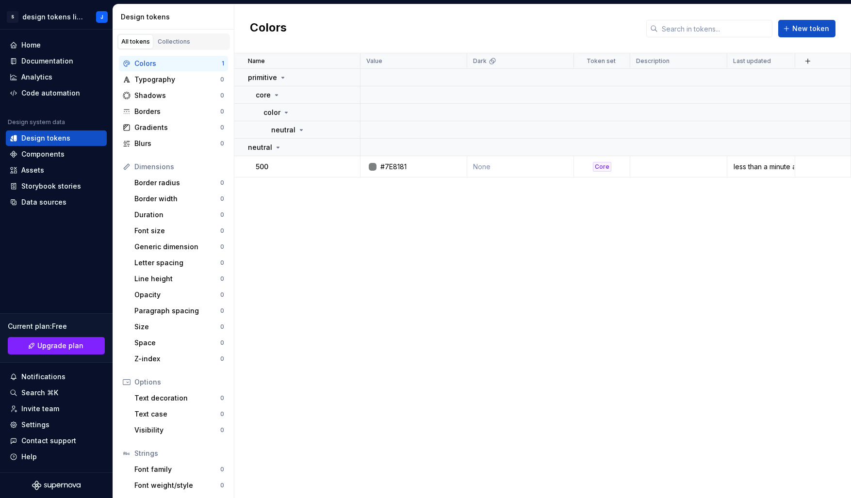
click at [263, 22] on h2 "Colors" at bounding box center [268, 28] width 37 height 17
click at [371, 383] on div "Name Value Dark Token set Description Last updated primitive core color neutral…" at bounding box center [542, 275] width 616 height 445
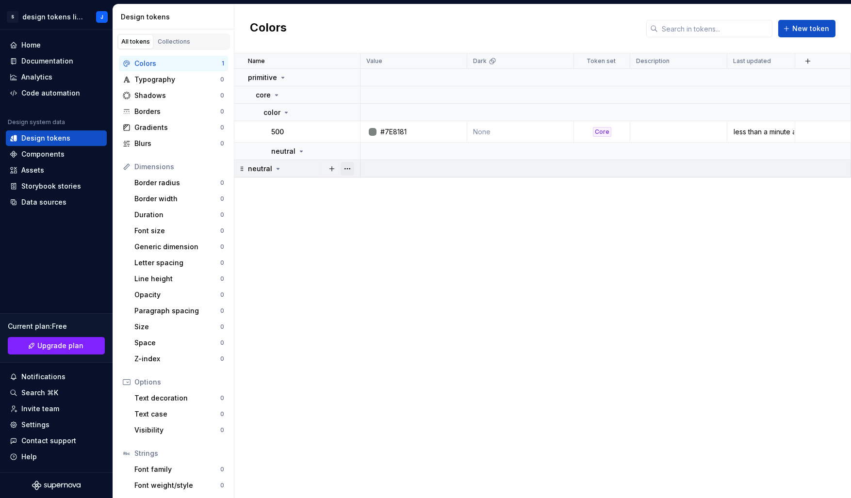
click at [346, 167] on button "button" at bounding box center [347, 169] width 14 height 14
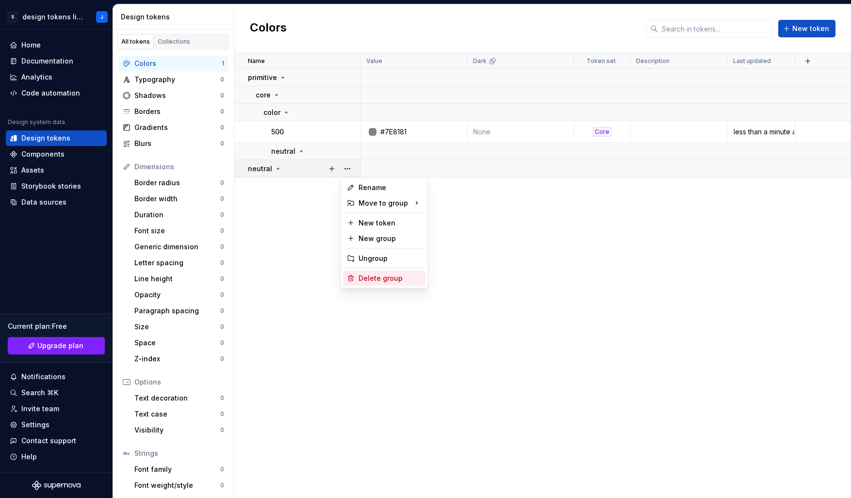
click at [391, 275] on div "Delete group" at bounding box center [389, 279] width 63 height 10
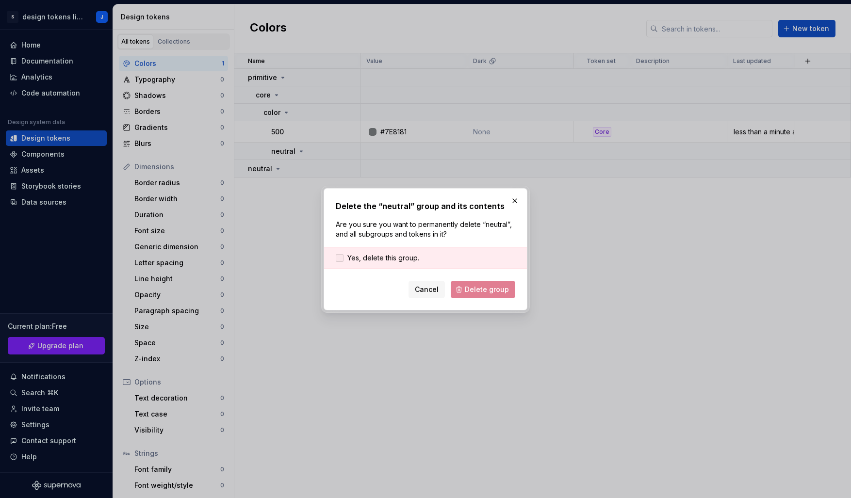
click at [388, 258] on span "Yes, delete this group." at bounding box center [383, 258] width 72 height 10
click at [481, 292] on span "Delete group" at bounding box center [487, 290] width 44 height 10
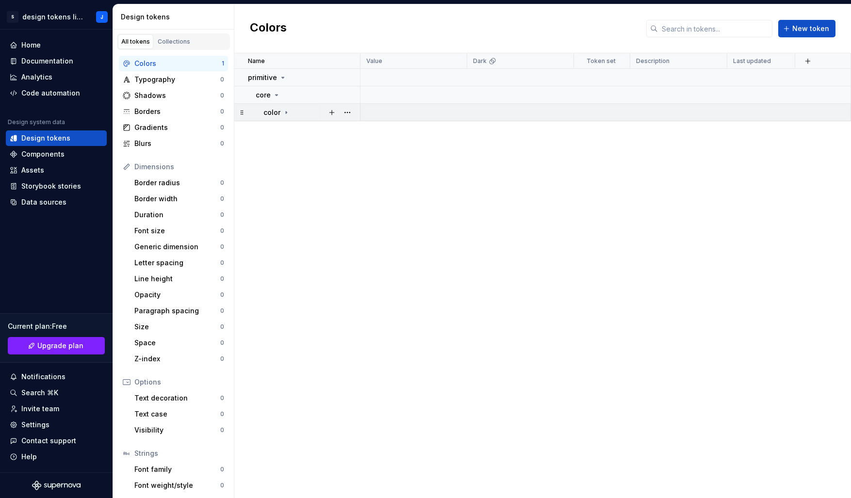
click at [289, 114] on div "color" at bounding box center [311, 113] width 96 height 10
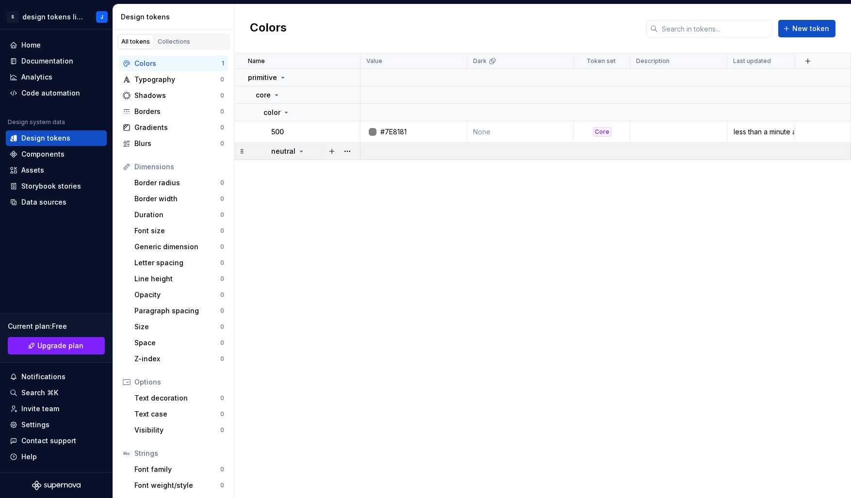
click at [298, 150] on icon at bounding box center [301, 151] width 8 height 8
click at [279, 126] on td "500" at bounding box center [297, 131] width 126 height 21
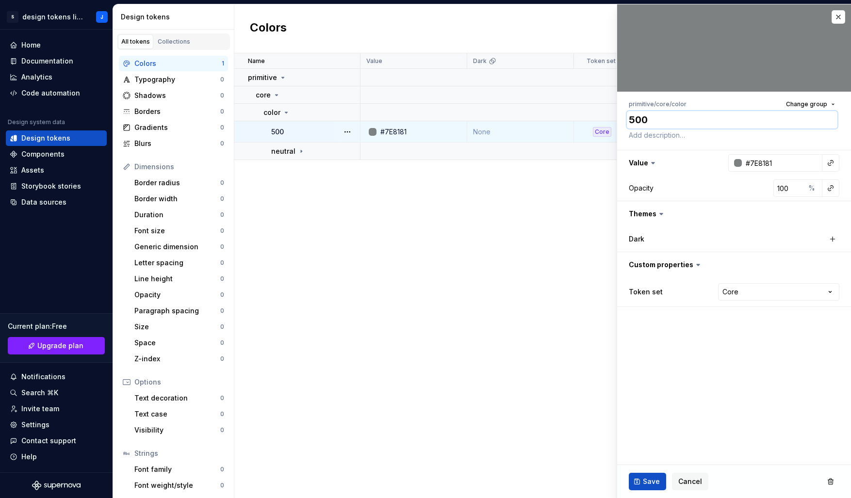
click at [813, 114] on textarea "500" at bounding box center [732, 119] width 211 height 17
click at [813, 102] on span "Change group" at bounding box center [806, 104] width 41 height 8
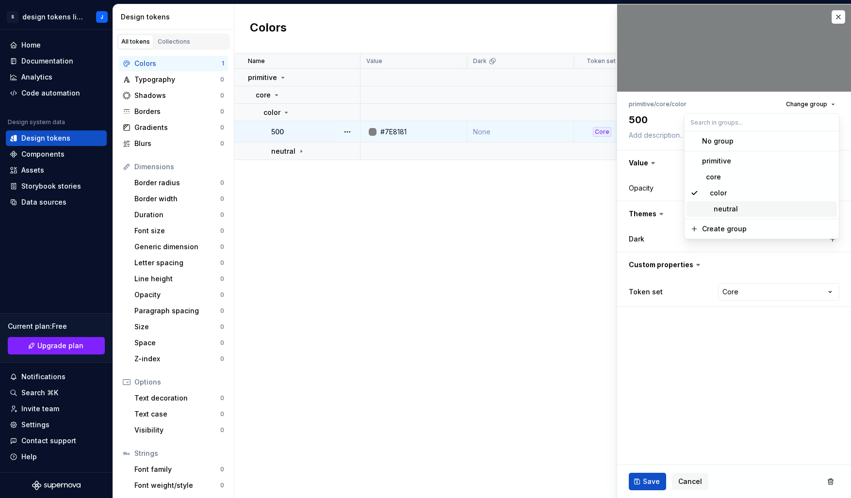
click at [721, 215] on span "neutral" at bounding box center [761, 209] width 150 height 16
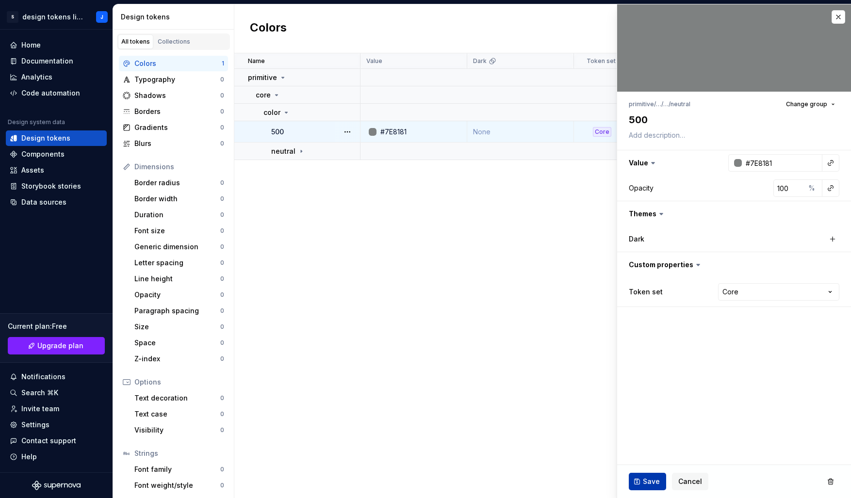
click at [649, 481] on span "Save" at bounding box center [651, 482] width 17 height 10
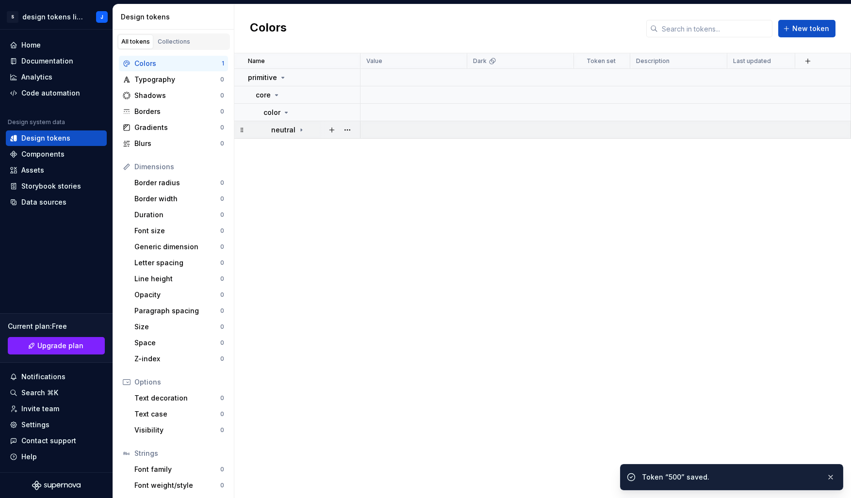
click at [301, 130] on icon at bounding box center [301, 130] width 8 height 8
click at [377, 278] on div "Name Value Dark Token set Description Last updated primitive core color neutral…" at bounding box center [542, 275] width 616 height 445
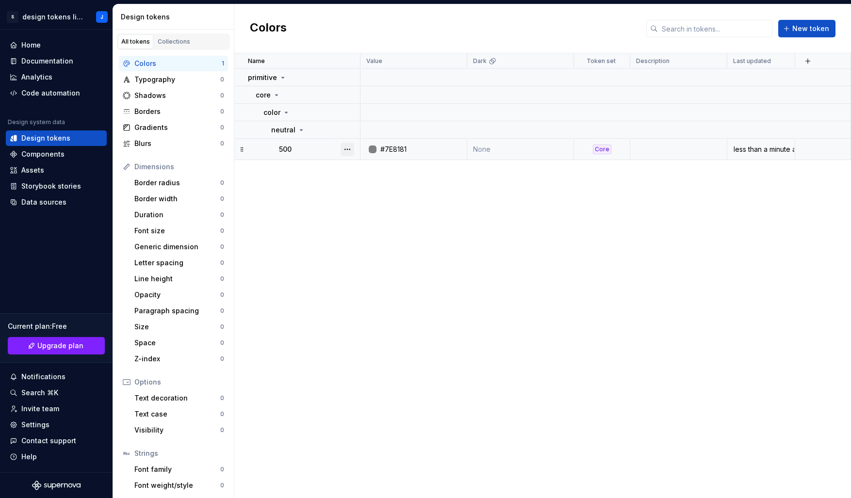
click at [348, 150] on button "button" at bounding box center [347, 150] width 14 height 14
click at [389, 165] on div "Open detail" at bounding box center [389, 168] width 63 height 10
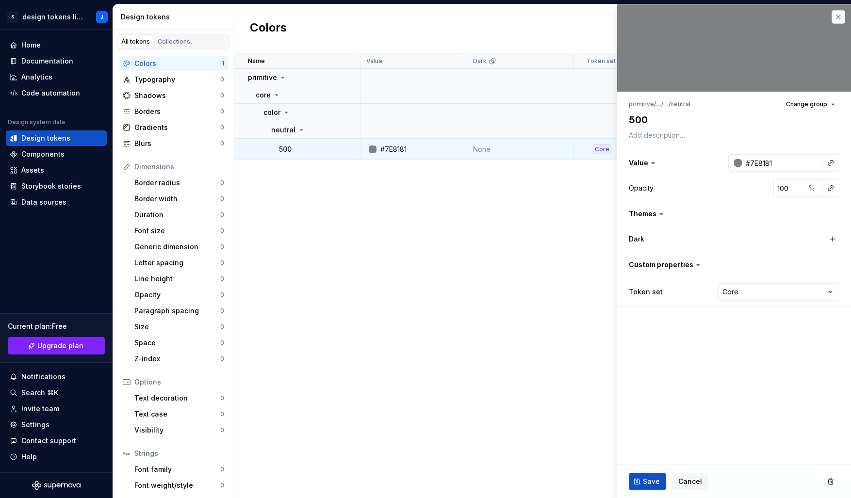
click at [840, 18] on button "button" at bounding box center [838, 17] width 14 height 14
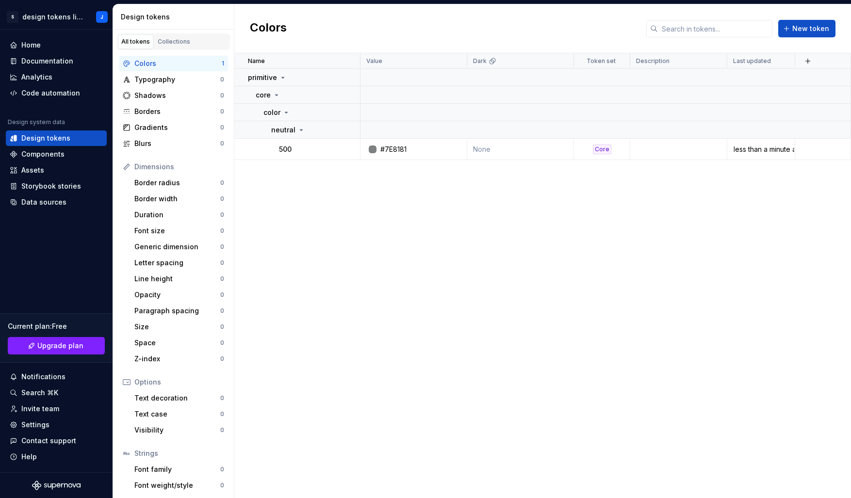
click at [440, 317] on div "Name Value Dark Token set Description Last updated primitive core color neutral…" at bounding box center [542, 275] width 616 height 445
click at [490, 150] on td "None" at bounding box center [520, 149] width 107 height 21
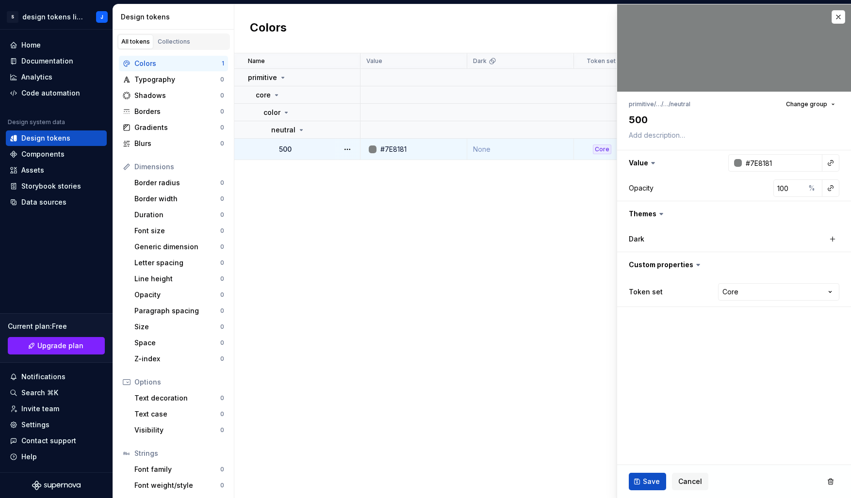
click at [497, 268] on div "Name Value Dark Token set Description Last updated primitive core color neutral…" at bounding box center [542, 275] width 616 height 445
click at [842, 21] on button "button" at bounding box center [838, 17] width 14 height 14
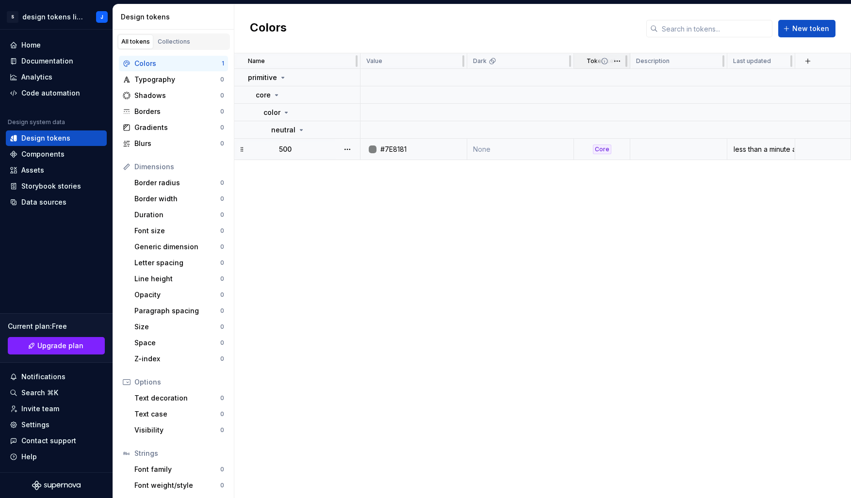
click at [604, 62] on icon at bounding box center [604, 61] width 8 height 8
click at [239, 146] on icon at bounding box center [242, 150] width 8 height 8
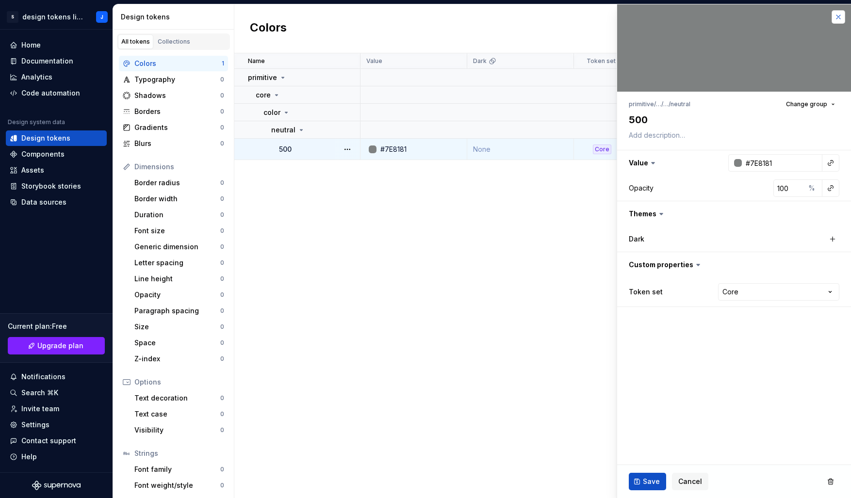
click at [839, 17] on button "button" at bounding box center [838, 17] width 14 height 14
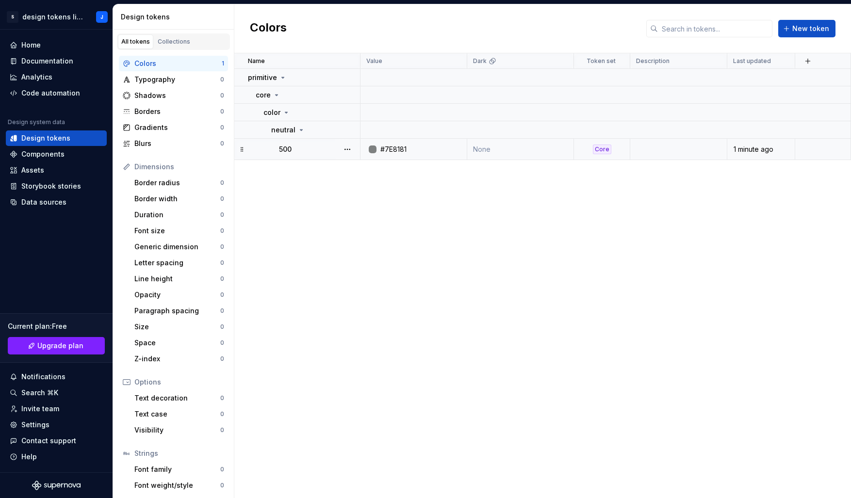
scroll to position [5, 0]
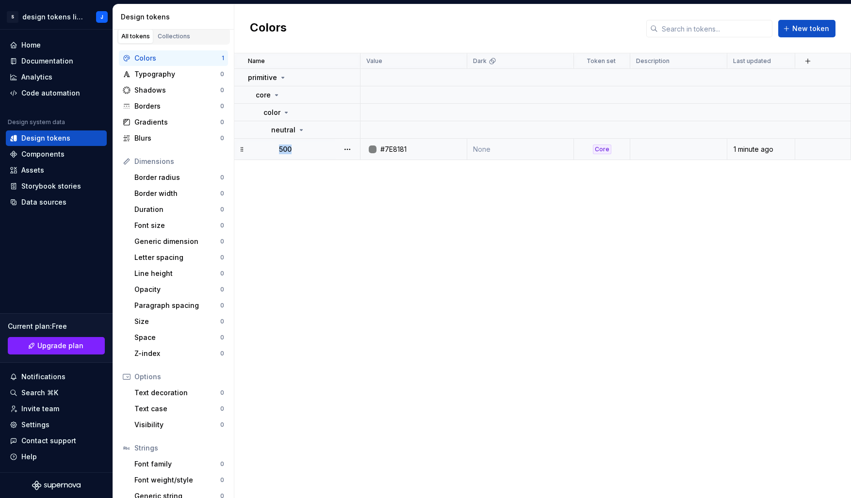
click at [266, 183] on div "Name Value Dark Token set Description Last updated primitive core color neutral…" at bounding box center [542, 275] width 616 height 445
click at [332, 198] on div "Name Value Dark Token set Description Last updated primitive core color neutral…" at bounding box center [542, 275] width 616 height 445
click at [347, 149] on button "button" at bounding box center [347, 150] width 14 height 14
click at [340, 292] on html "S design tokens library J Home Documentation Analytics Code automation Design s…" at bounding box center [425, 249] width 851 height 498
click at [291, 153] on p "500" at bounding box center [285, 150] width 13 height 10
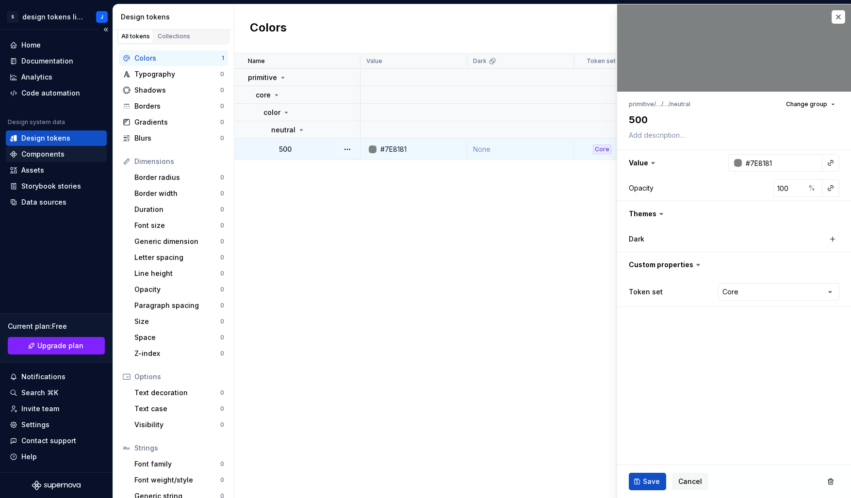
click at [43, 153] on div "Components" at bounding box center [42, 154] width 43 height 10
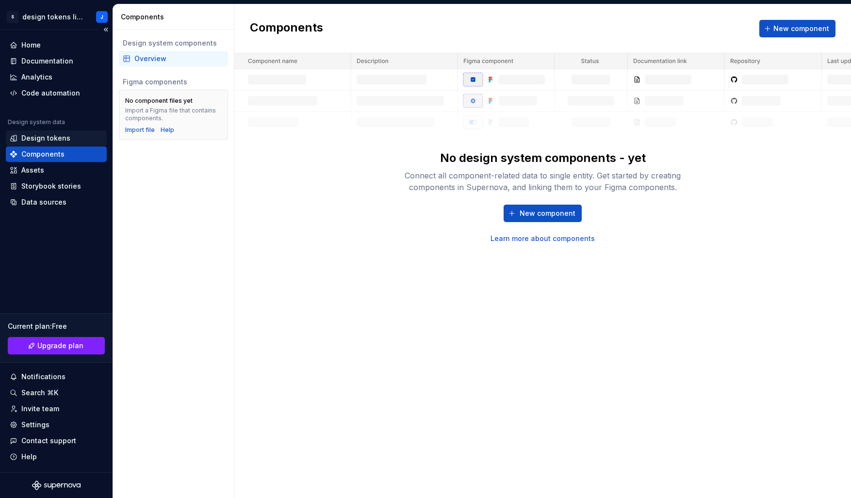
click at [63, 136] on div "Design tokens" at bounding box center [45, 138] width 49 height 10
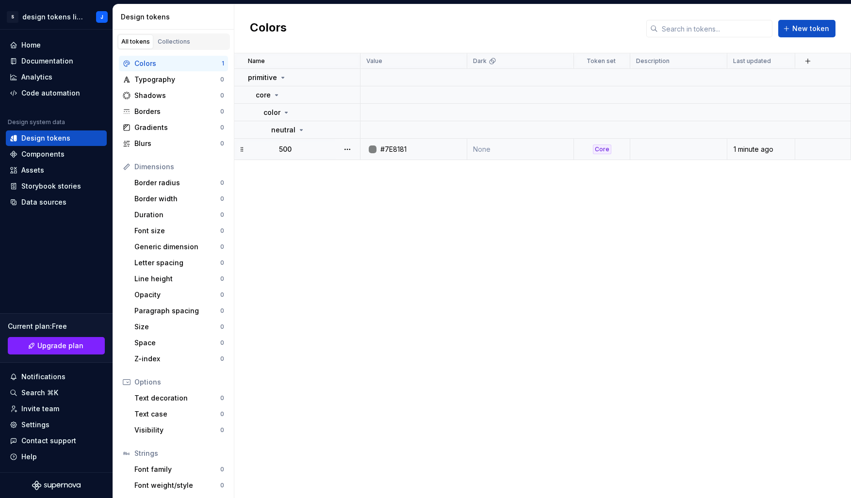
click at [244, 149] on icon at bounding box center [242, 150] width 8 height 8
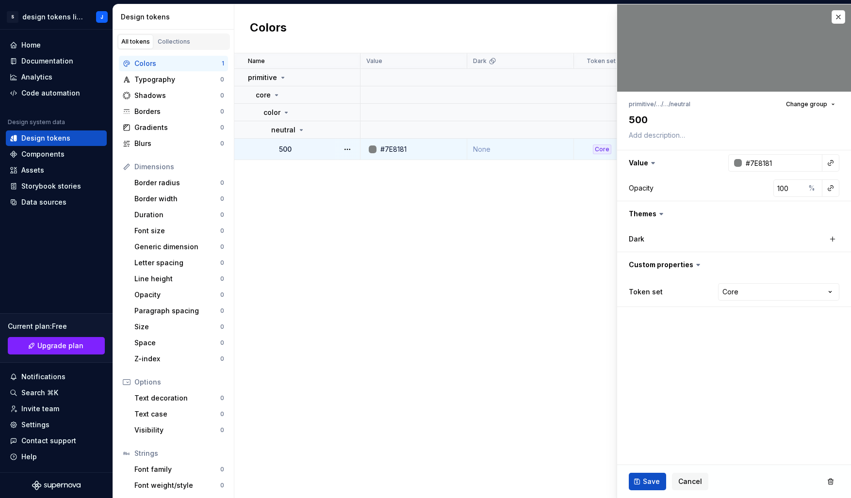
click at [288, 183] on div "Name Value Dark Token set Description Last updated primitive core color neutral…" at bounding box center [542, 275] width 616 height 445
click at [326, 143] on td "500" at bounding box center [297, 149] width 126 height 21
click at [378, 217] on div "Name Value Dark Token set Description Last updated primitive core color neutral…" at bounding box center [542, 275] width 616 height 445
click at [837, 17] on button "button" at bounding box center [838, 17] width 14 height 14
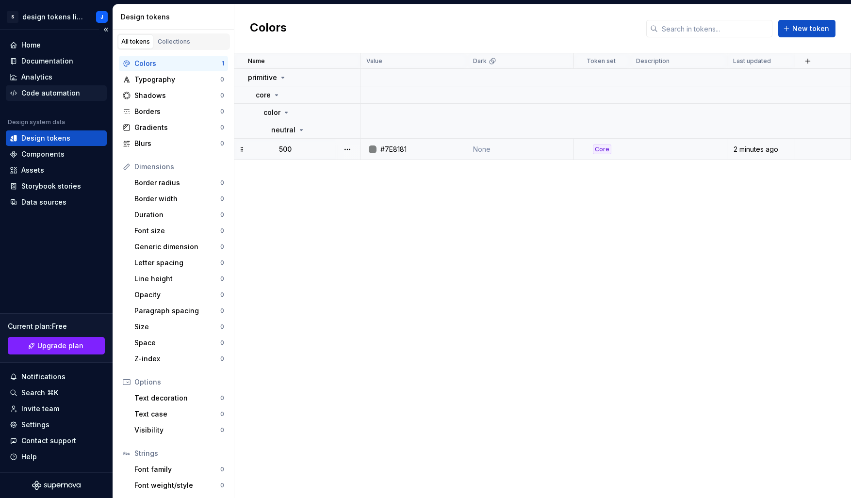
click at [57, 92] on div "Code automation" at bounding box center [50, 93] width 59 height 10
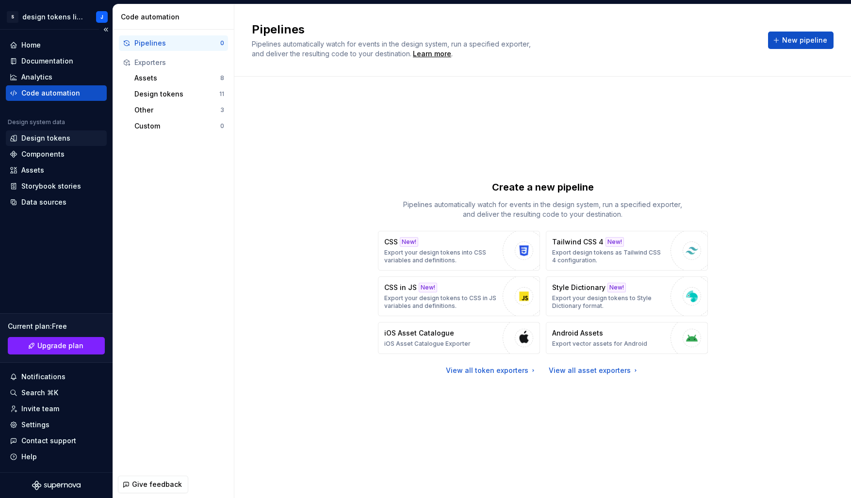
click at [53, 140] on div "Design tokens" at bounding box center [45, 138] width 49 height 10
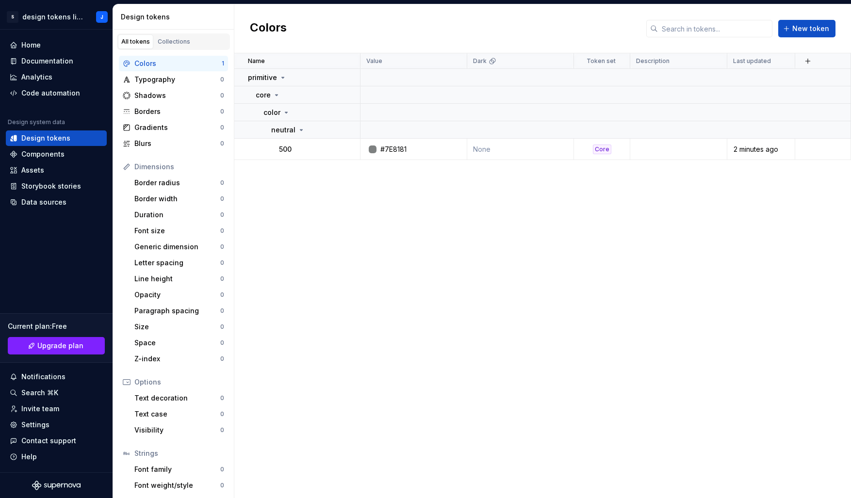
click at [178, 62] on div "Colors" at bounding box center [177, 64] width 87 height 10
click at [36, 61] on div "Documentation" at bounding box center [47, 61] width 52 height 10
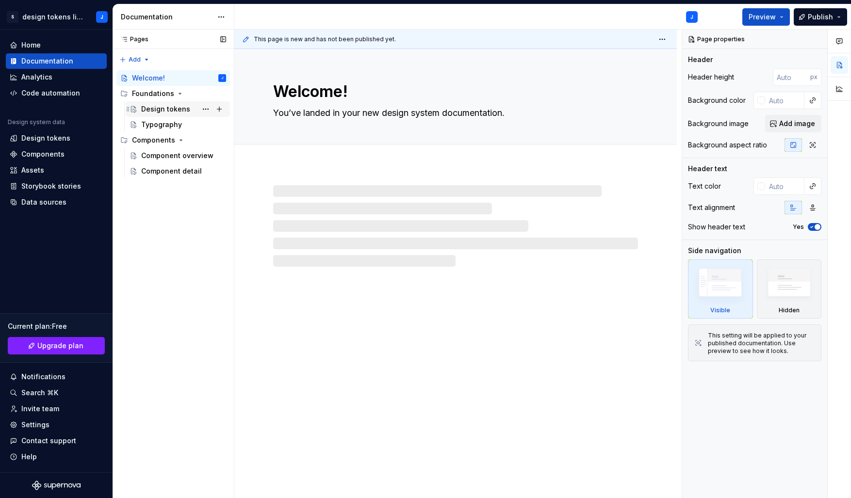
click at [170, 110] on div "Design tokens" at bounding box center [165, 109] width 49 height 10
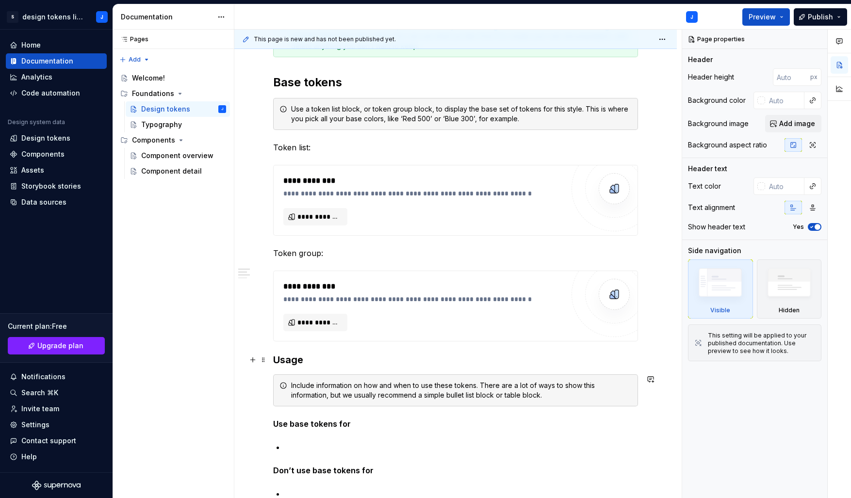
scroll to position [64, 0]
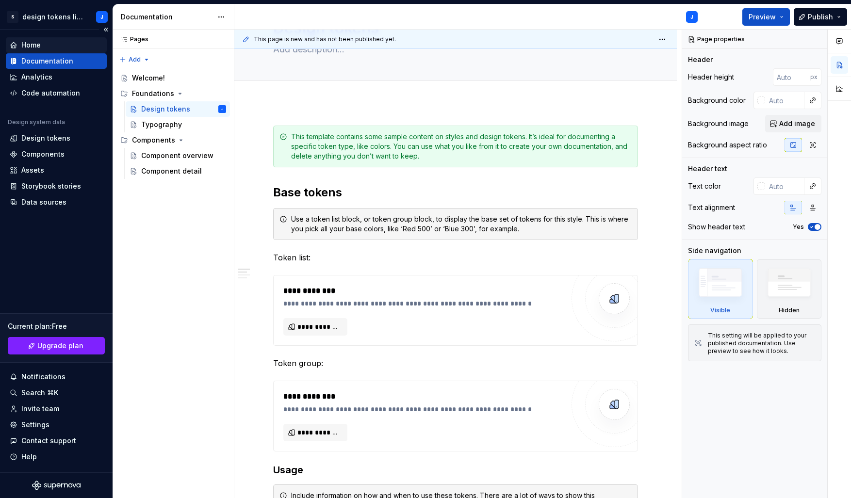
click at [31, 44] on div "Home" at bounding box center [30, 45] width 19 height 10
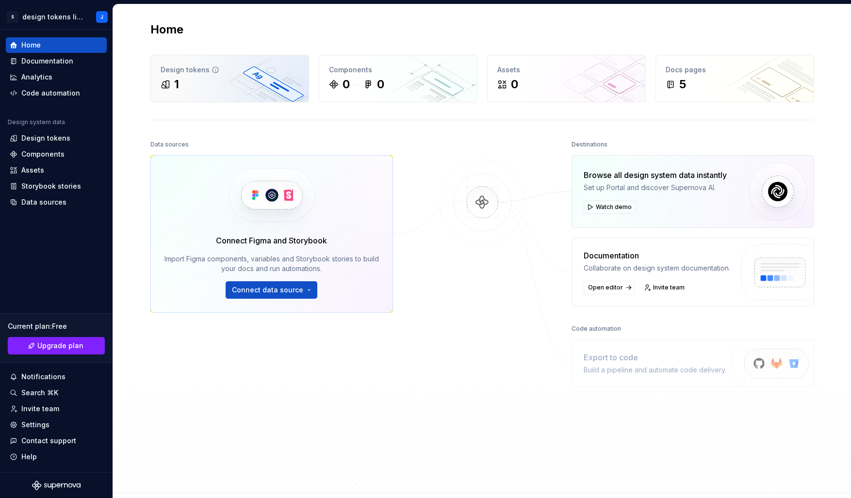
click at [252, 77] on div "1" at bounding box center [230, 85] width 138 height 16
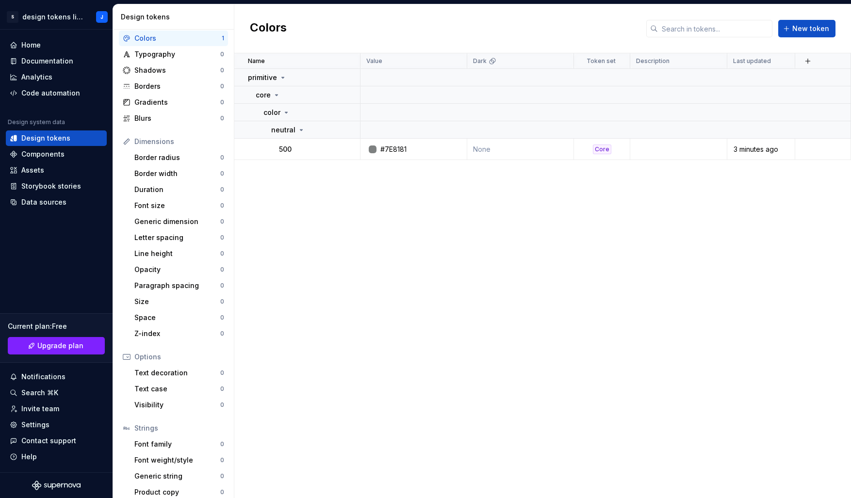
scroll to position [33, 0]
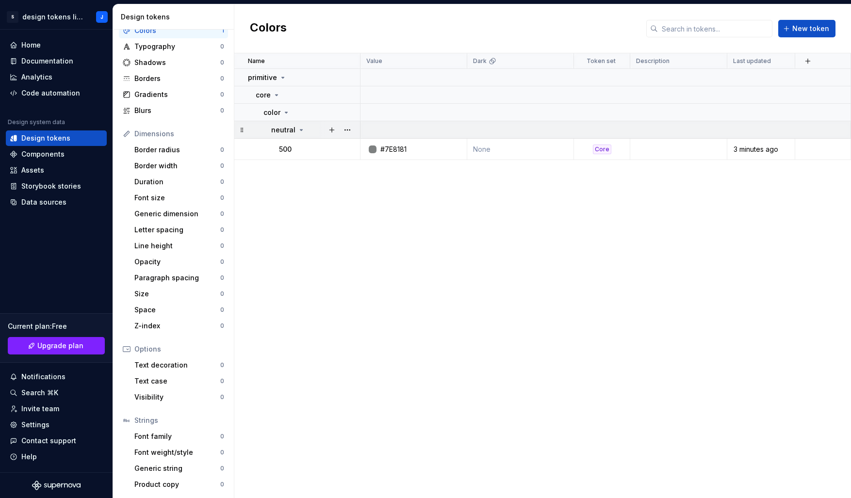
click at [241, 131] on icon at bounding box center [242, 130] width 2 height 4
click at [256, 131] on td "neutral" at bounding box center [297, 129] width 126 height 17
click at [327, 145] on div "500" at bounding box center [319, 150] width 81 height 10
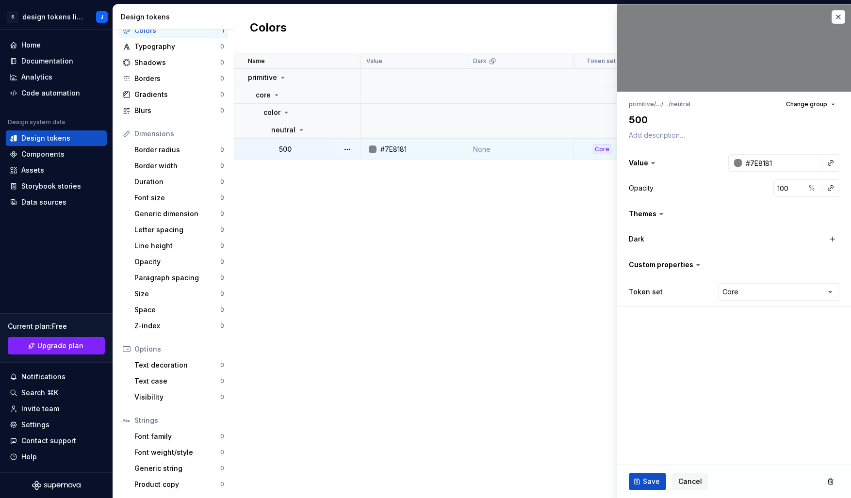
click at [354, 252] on div "Name Value Dark Token set Description Last updated primitive core color neutral…" at bounding box center [542, 275] width 616 height 445
click at [412, 215] on div "Name Value Dark Token set Description Last updated primitive core color neutral…" at bounding box center [542, 275] width 616 height 445
click at [844, 15] on button "button" at bounding box center [838, 17] width 14 height 14
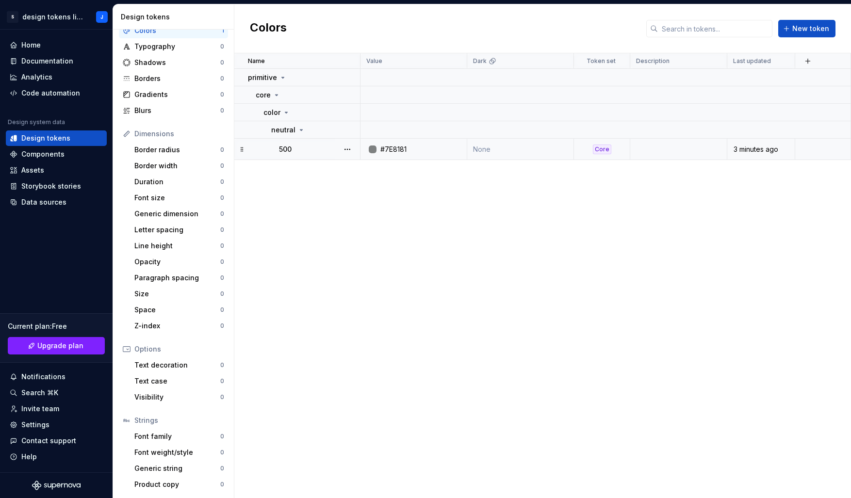
click at [836, 147] on td at bounding box center [823, 149] width 56 height 21
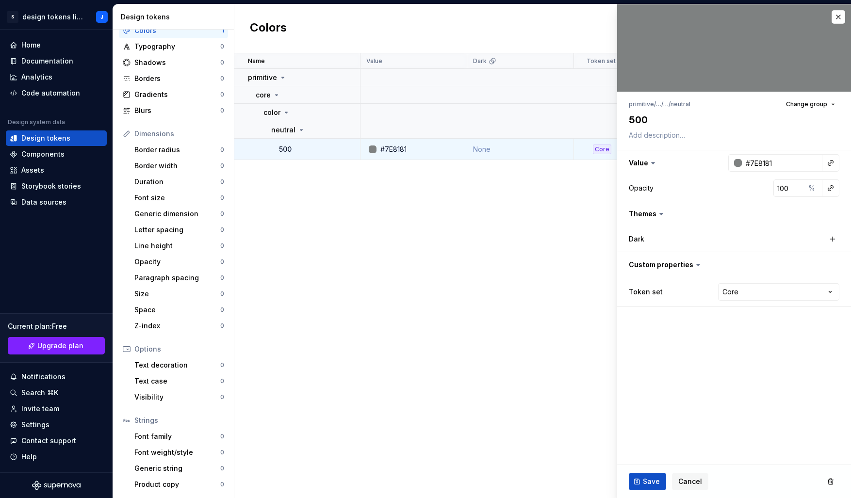
click at [501, 298] on div "Name Value Dark Token set Description Last updated primitive core color neutral…" at bounding box center [542, 275] width 616 height 445
click at [689, 479] on span "Cancel" at bounding box center [690, 482] width 24 height 10
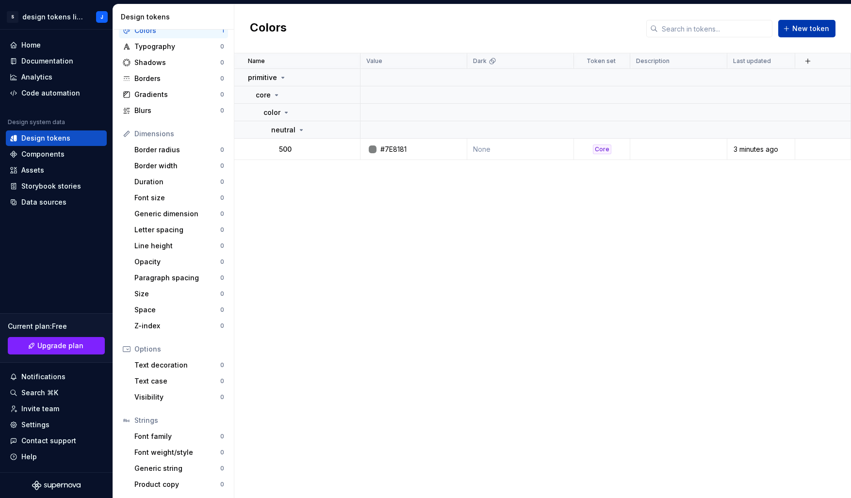
click at [803, 34] on button "New token" at bounding box center [806, 28] width 57 height 17
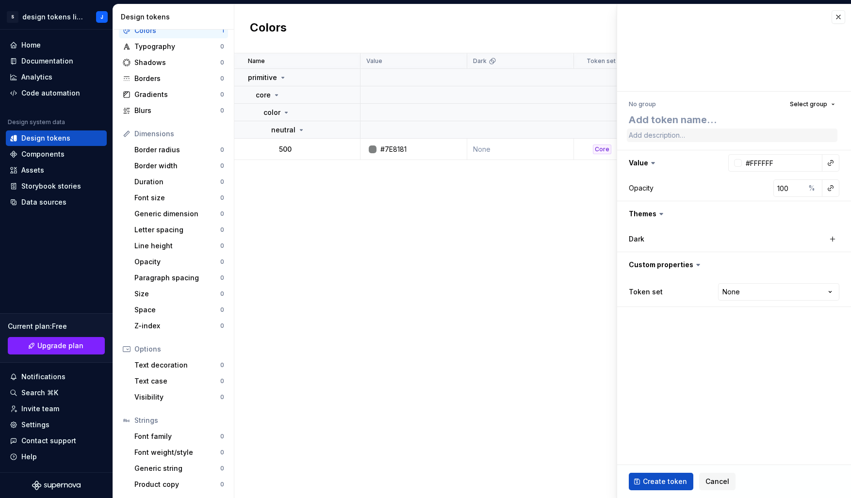
type textarea "*"
click at [739, 294] on html "S design tokens library J Home Documentation Analytics Code automation Design s…" at bounding box center [425, 249] width 851 height 498
click at [666, 422] on html "S design tokens library J Home Documentation Analytics Code automation Design s…" at bounding box center [425, 249] width 851 height 498
click at [712, 480] on span "Cancel" at bounding box center [717, 482] width 24 height 10
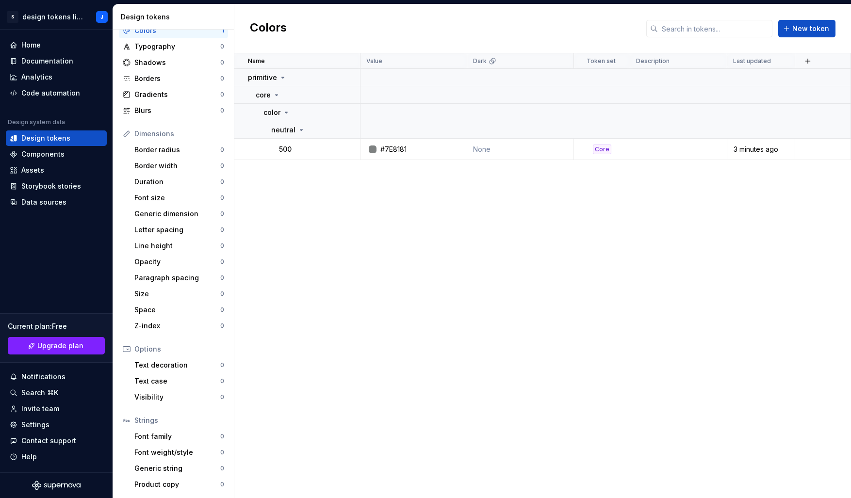
click at [292, 452] on div "Name Value Dark Token set Description Last updated primitive core color neutral…" at bounding box center [542, 275] width 616 height 445
